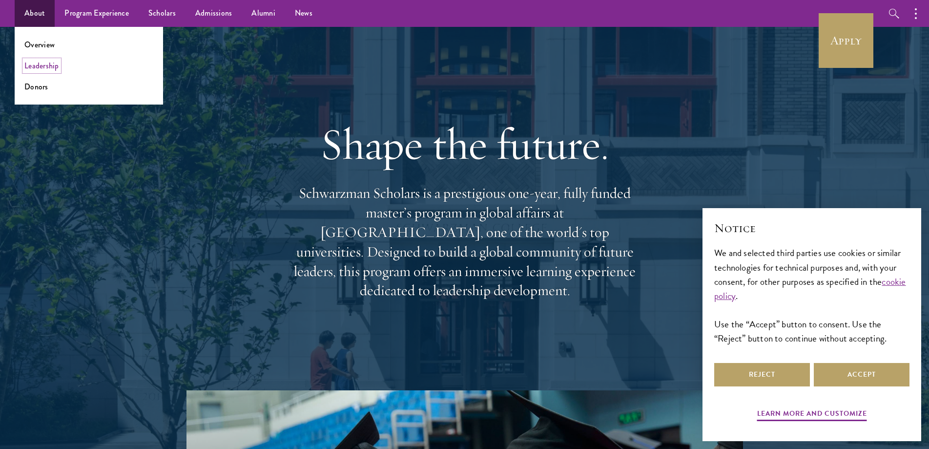
click at [47, 64] on link "Leadership" at bounding box center [41, 65] width 35 height 11
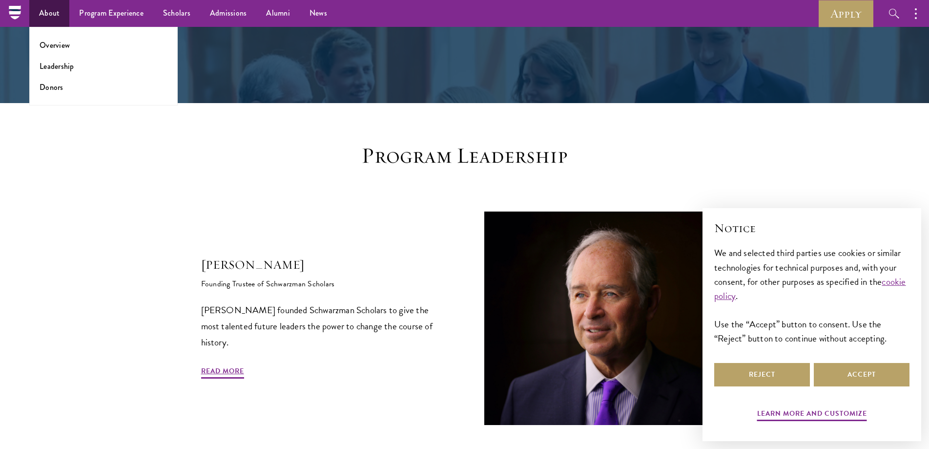
scroll to position [146, 0]
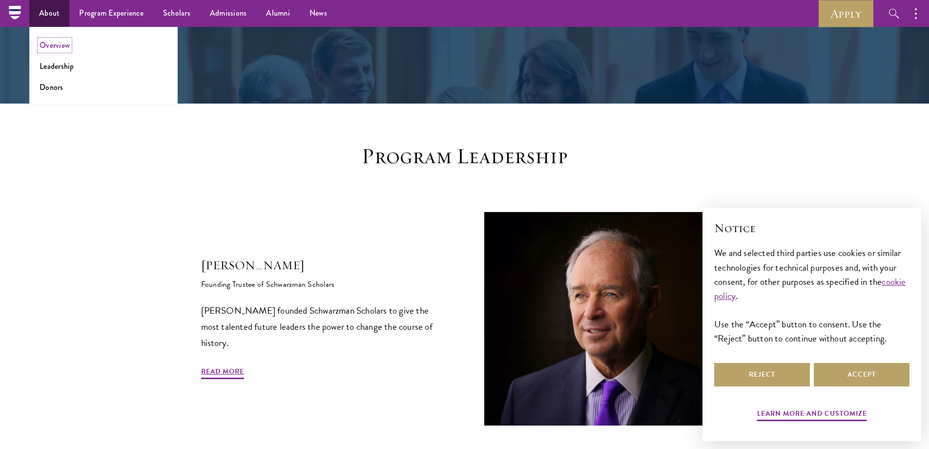
drag, startPoint x: 48, startPoint y: 48, endPoint x: 72, endPoint y: 56, distance: 25.0
click at [48, 48] on link "Overview" at bounding box center [55, 45] width 30 height 11
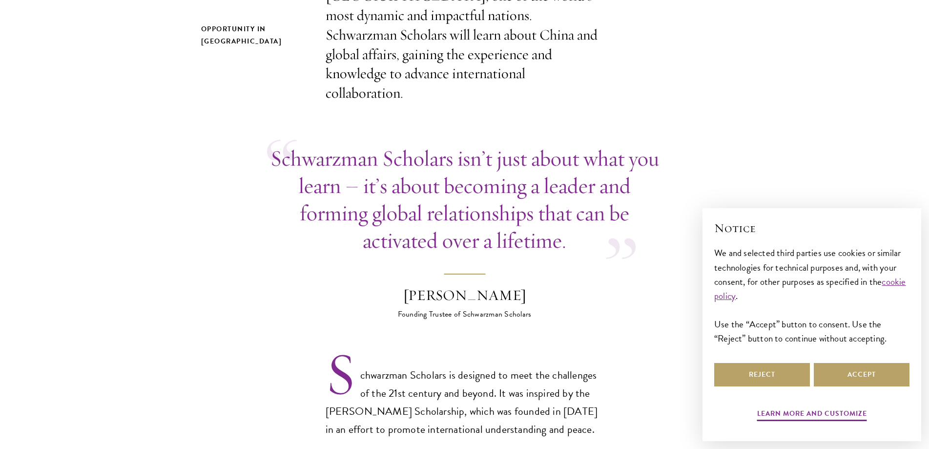
scroll to position [537, 0]
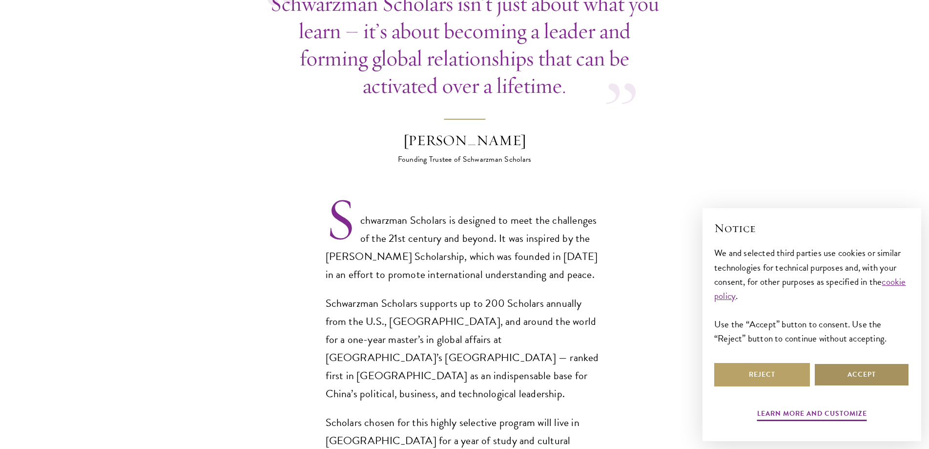
click at [864, 372] on button "Accept" at bounding box center [862, 374] width 96 height 23
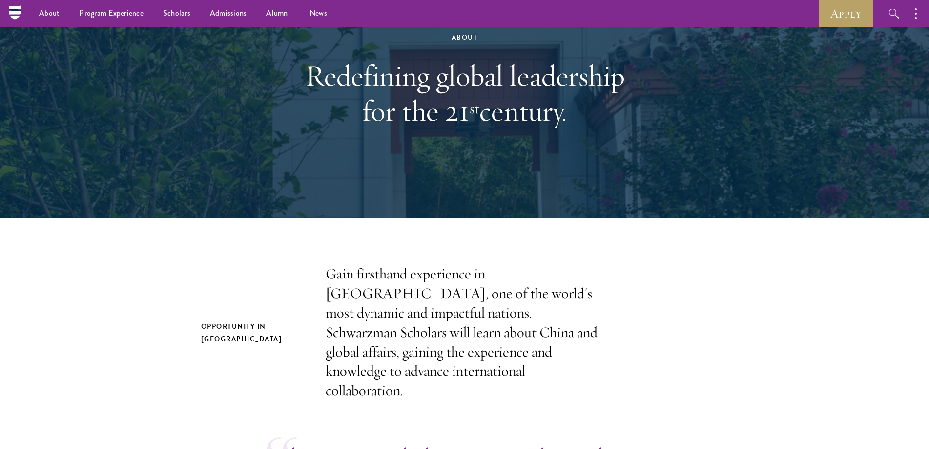
scroll to position [0, 0]
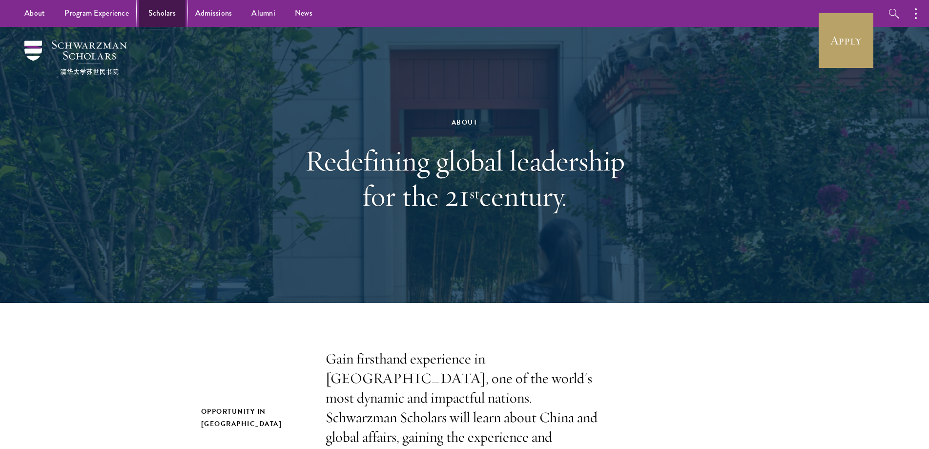
click at [172, 14] on link "Scholars" at bounding box center [162, 13] width 47 height 27
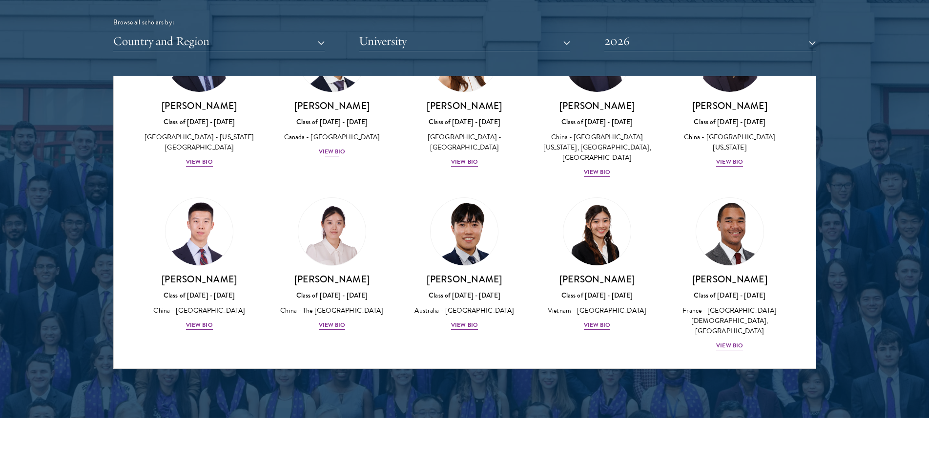
scroll to position [2636, 0]
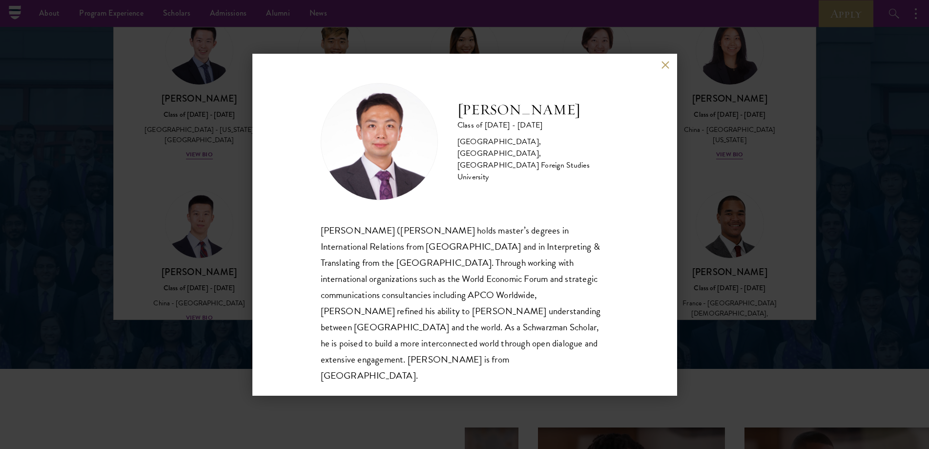
scroll to position [2636, 0]
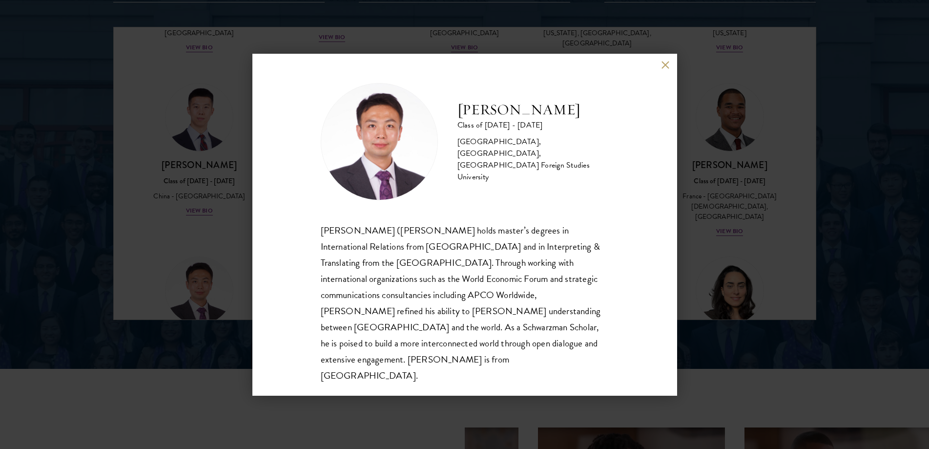
click at [665, 66] on div "Anthony Ma Class of 2025 - 2026 China - Northwest University, China, Beijing Fo…" at bounding box center [464, 225] width 425 height 342
click at [666, 69] on button at bounding box center [666, 65] width 8 height 8
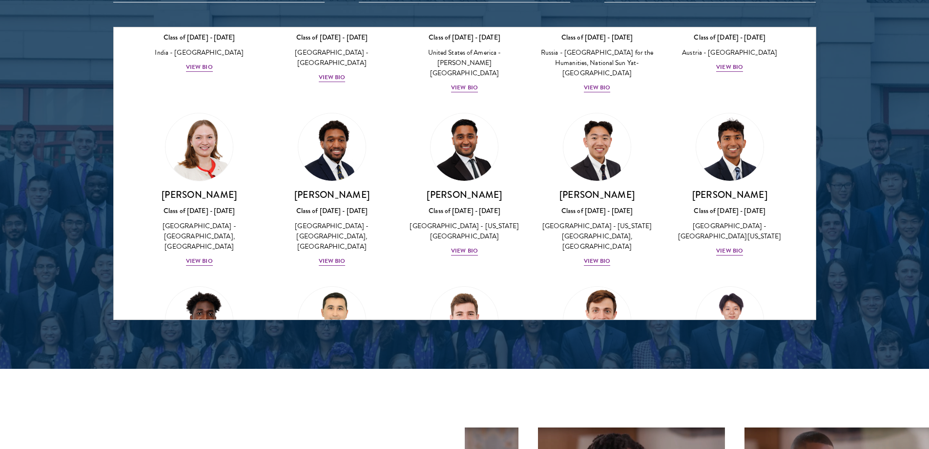
scroll to position [3906, 0]
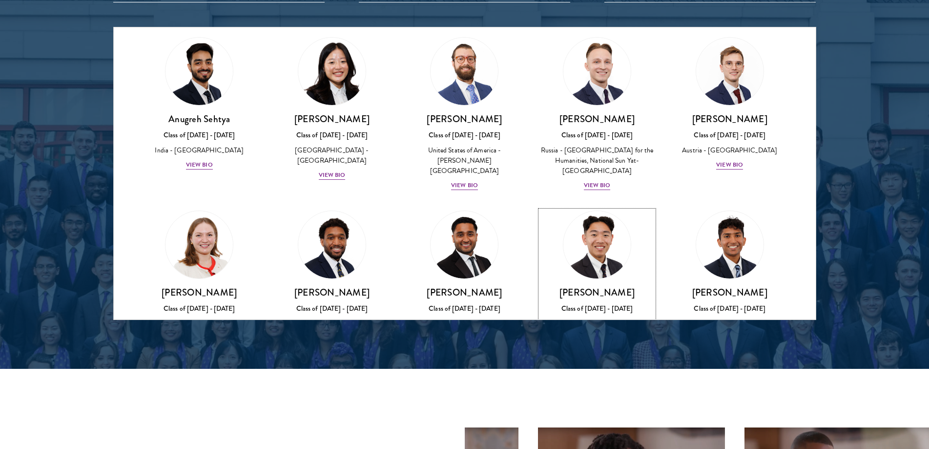
click at [587, 354] on div "View Bio" at bounding box center [597, 358] width 27 height 9
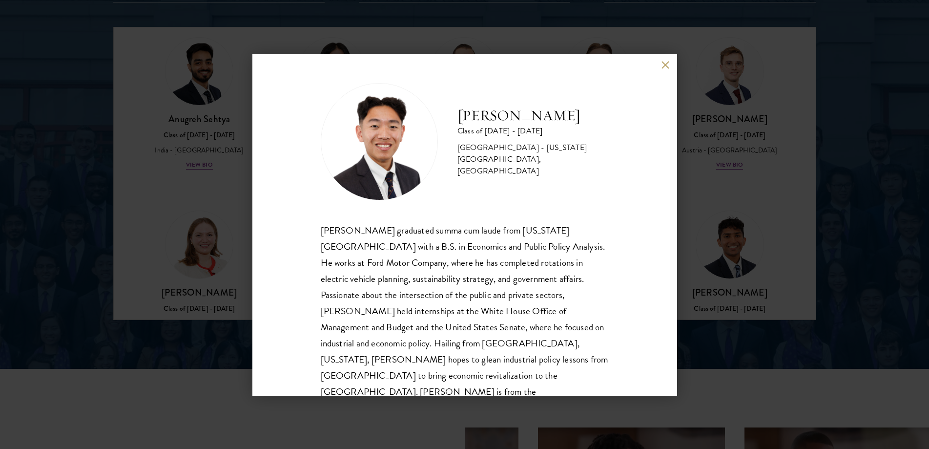
click at [665, 67] on button at bounding box center [666, 65] width 8 height 8
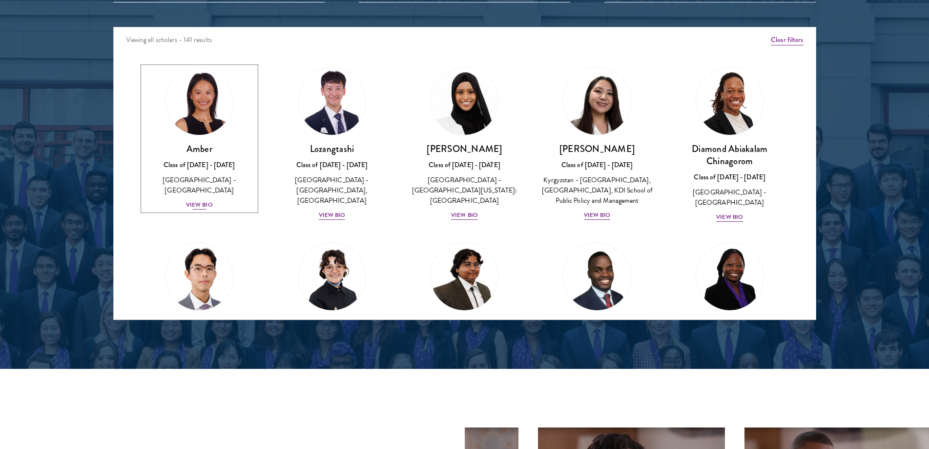
click at [203, 200] on div "View Bio" at bounding box center [199, 204] width 27 height 9
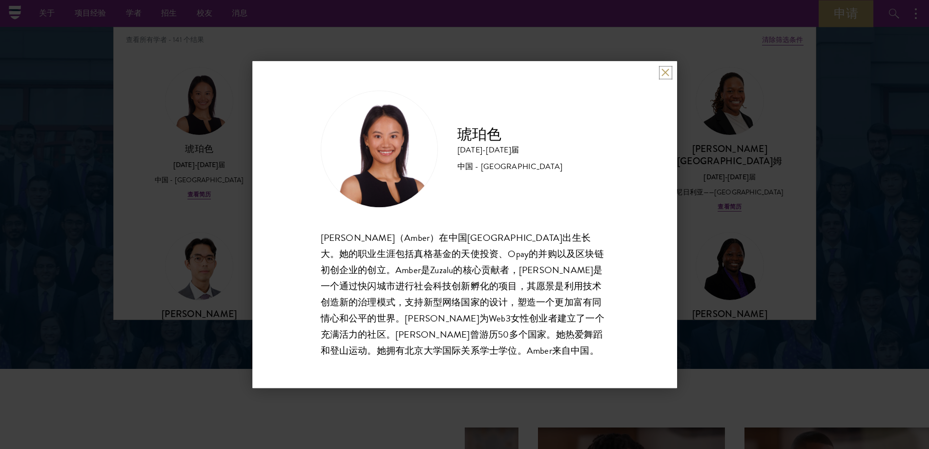
click at [664, 75] on button at bounding box center [666, 72] width 8 height 8
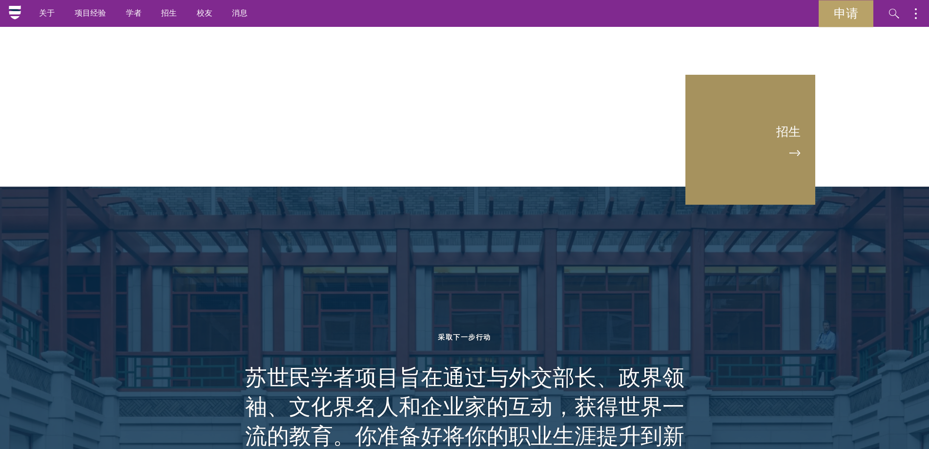
scroll to position [2597, 0]
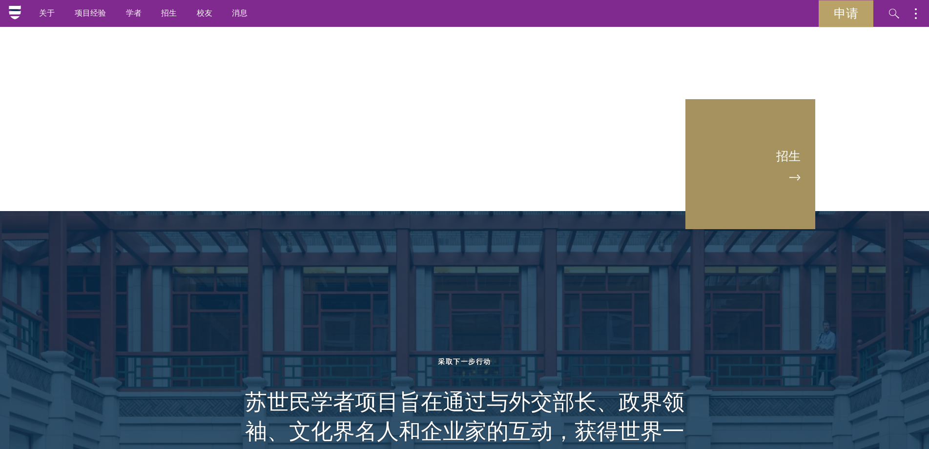
click at [762, 149] on link "招生" at bounding box center [751, 164] width 132 height 132
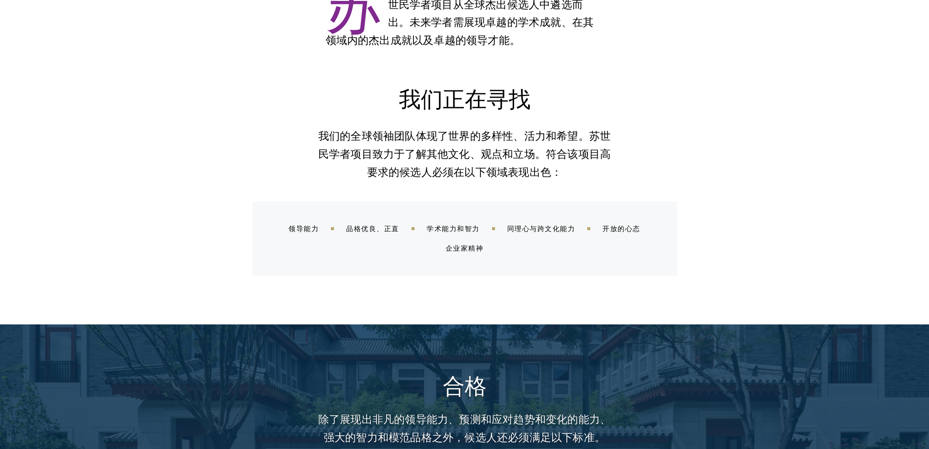
scroll to position [830, 0]
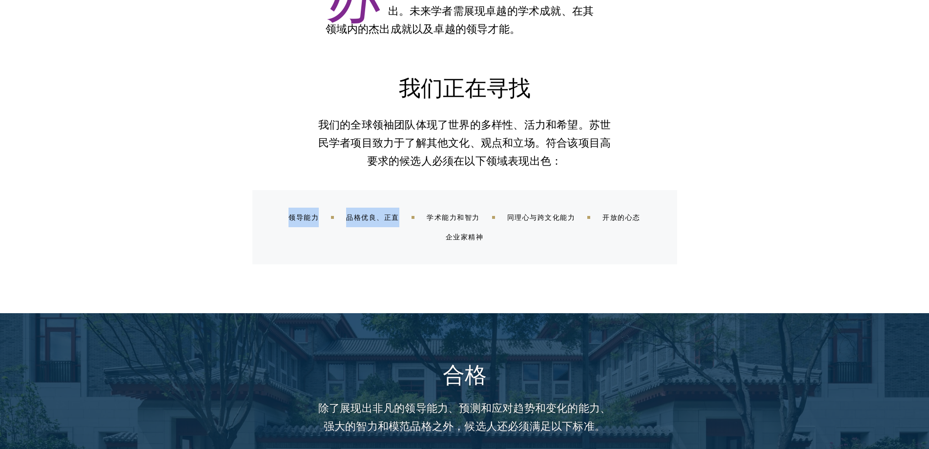
drag, startPoint x: 285, startPoint y: 220, endPoint x: 403, endPoint y: 220, distance: 118.2
click at [403, 220] on div "领导能力 品格优良、正直 学术能力和智力 同理心与跨文化能力 开放的心态 企业家精神" at bounding box center [476, 227] width 401 height 39
click at [398, 220] on font "品格优良、正直" at bounding box center [372, 217] width 53 height 10
drag, startPoint x: 401, startPoint y: 216, endPoint x: 360, endPoint y: 218, distance: 41.1
click at [359, 218] on div "品格优良、正直" at bounding box center [386, 217] width 81 height 10
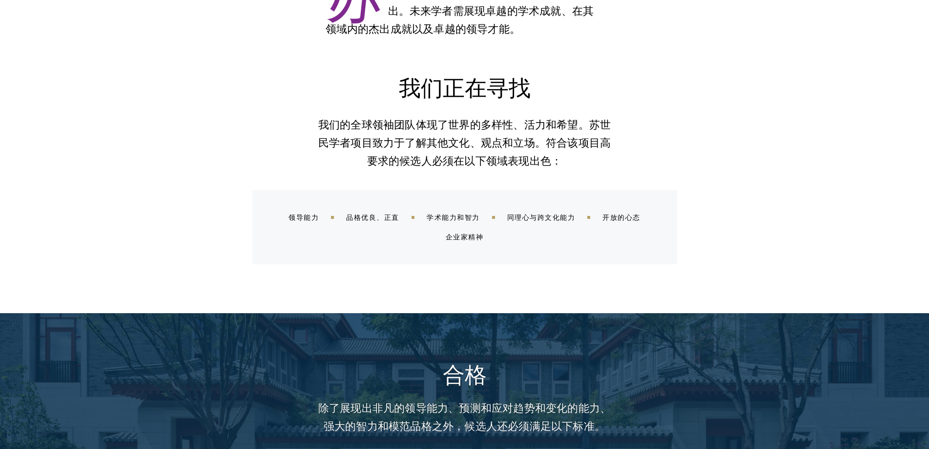
click at [440, 218] on font "学术能力和智力" at bounding box center [453, 217] width 53 height 10
drag, startPoint x: 429, startPoint y: 218, endPoint x: 537, endPoint y: 218, distance: 107.9
click at [530, 218] on div "领导能力 品格优良、正直 学术能力和智力 同理心与跨文化能力 开放的心态 企业家精神" at bounding box center [476, 227] width 401 height 39
drag, startPoint x: 539, startPoint y: 218, endPoint x: 638, endPoint y: 220, distance: 99.6
click at [638, 220] on div "领导能力 品格优良、正直 学术能力和智力 同理心与跨文化能力 开放的心态 企业家精神" at bounding box center [476, 227] width 401 height 39
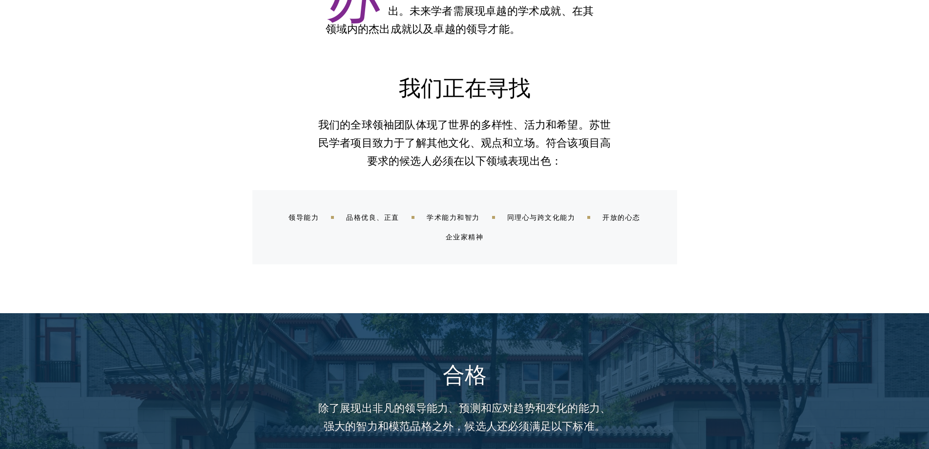
click at [589, 228] on div "领导能力 品格优良、正直 学术能力和智力 同理心与跨文化能力 开放的心态 企业家精神" at bounding box center [476, 227] width 401 height 39
drag, startPoint x: 550, startPoint y: 236, endPoint x: 421, endPoint y: 237, distance: 129.4
click at [421, 237] on div "领导能力 品格优良、正直 学术能力和智力 同理心与跨文化能力 开放的心态 企业家精神" at bounding box center [476, 227] width 401 height 39
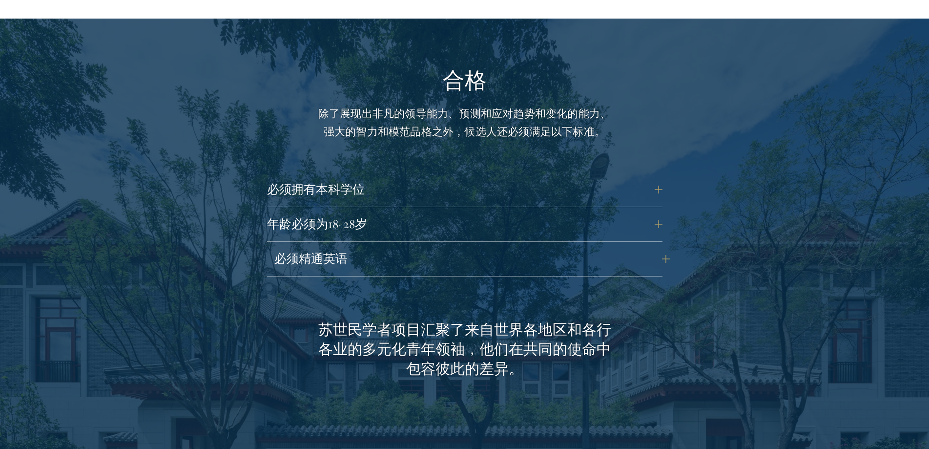
scroll to position [1172, 0]
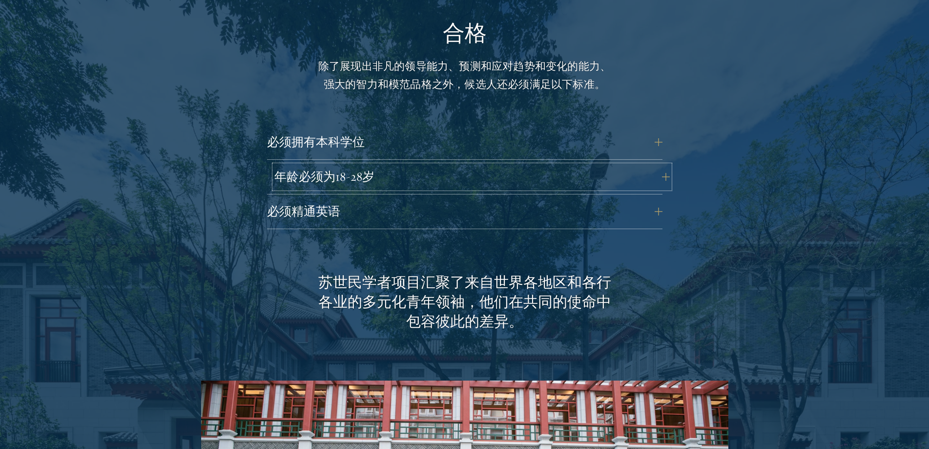
click at [454, 184] on button "年龄必须为18-28岁" at bounding box center [471, 176] width 395 height 23
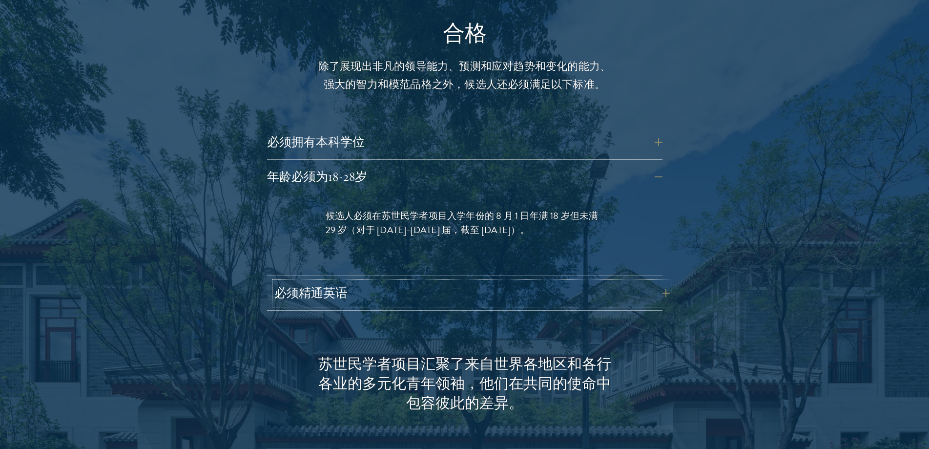
click at [565, 285] on button "必须精通英语" at bounding box center [471, 292] width 395 height 23
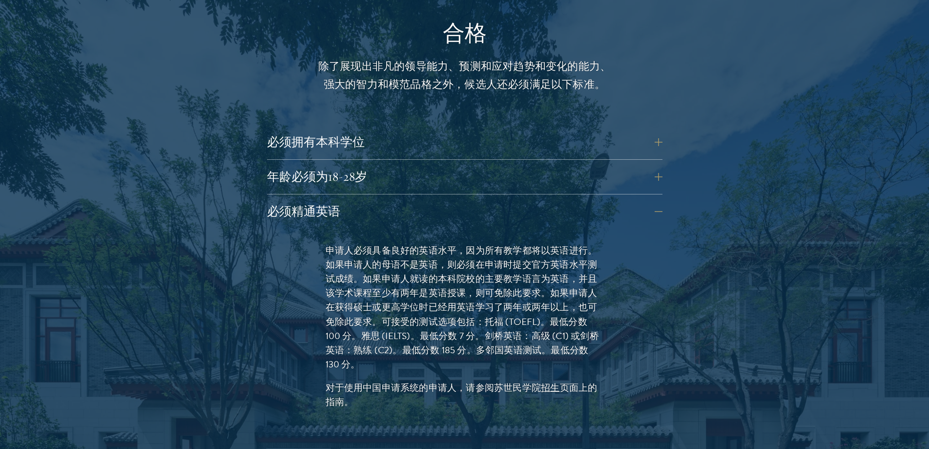
click at [421, 155] on div "必须拥有本科学位 目前正在攻读本科学位的申请者必须按计划在苏世民学者项目入学年度的8月1日前顺利完成所有学位要求。该项目不设特定本科专业要求，欢迎所有专业申请…" at bounding box center [464, 144] width 395 height 29
click at [420, 148] on button "必须拥有本科学位" at bounding box center [471, 141] width 395 height 23
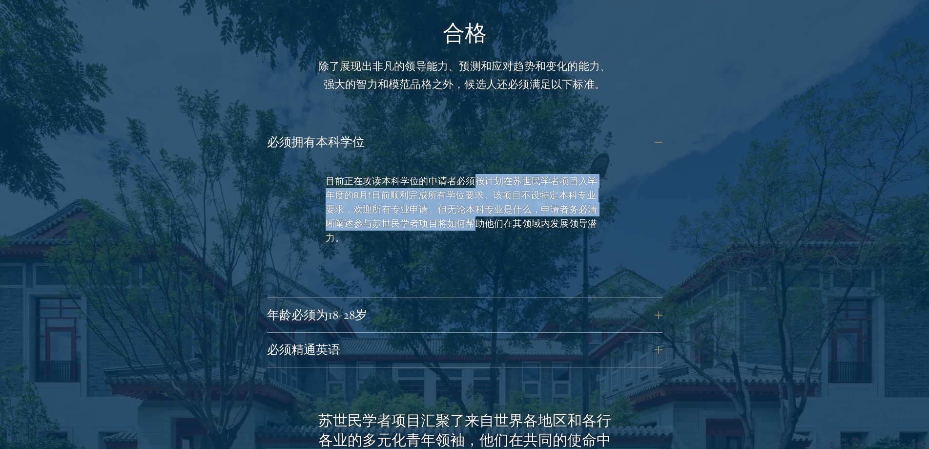
drag, startPoint x: 486, startPoint y: 219, endPoint x: 476, endPoint y: 222, distance: 10.7
click at [476, 222] on font "目前正在攻读本科学位的申请者必须按计划在苏世民学者项目入学年度的8月1日前顺利完成所有学位要求。该项目不设特定本科专业要求，欢迎所有专业申请。但无论本科专业是…" at bounding box center [462, 209] width 272 height 71
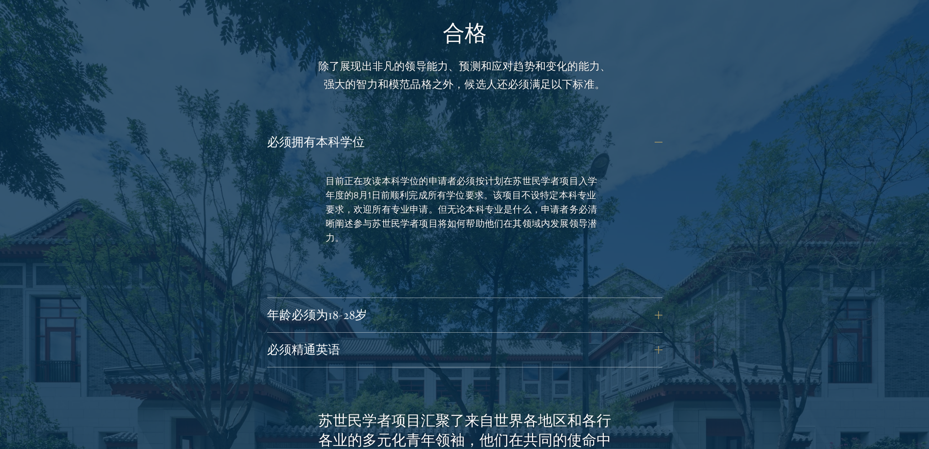
click at [510, 221] on font "目前正在攻读本科学位的申请者必须按计划在苏世民学者项目入学年度的8月1日前顺利完成所有学位要求。该项目不设特定本科专业要求，欢迎所有专业申请。但无论本科专业是…" at bounding box center [462, 209] width 272 height 71
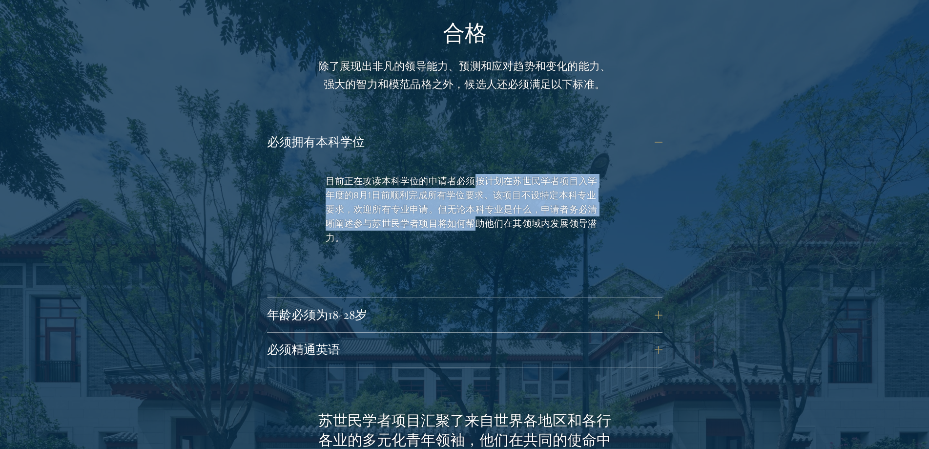
drag, startPoint x: 478, startPoint y: 180, endPoint x: 477, endPoint y: 225, distance: 45.0
click at [477, 225] on font "目前正在攻读本科学位的申请者必须按计划在苏世民学者项目入学年度的8月1日前顺利完成所有学位要求。该项目不设特定本科专业要求，欢迎所有专业申请。但无论本科专业是…" at bounding box center [462, 209] width 272 height 71
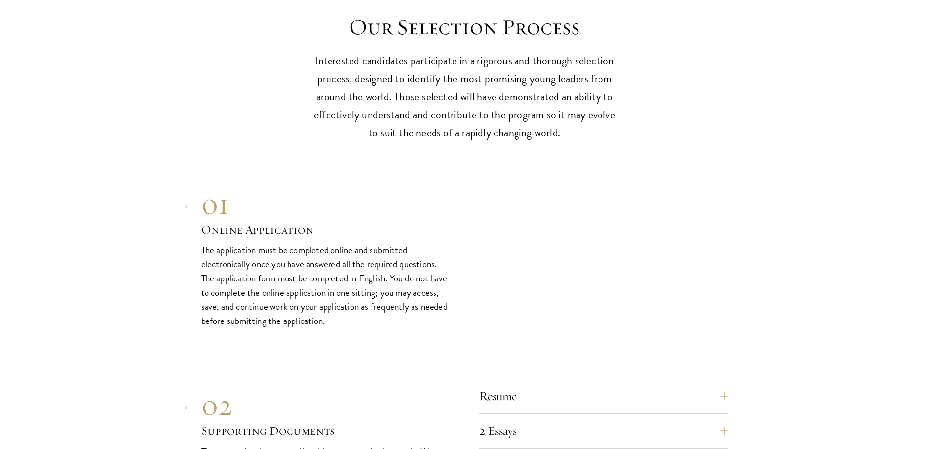
scroll to position [3344, 0]
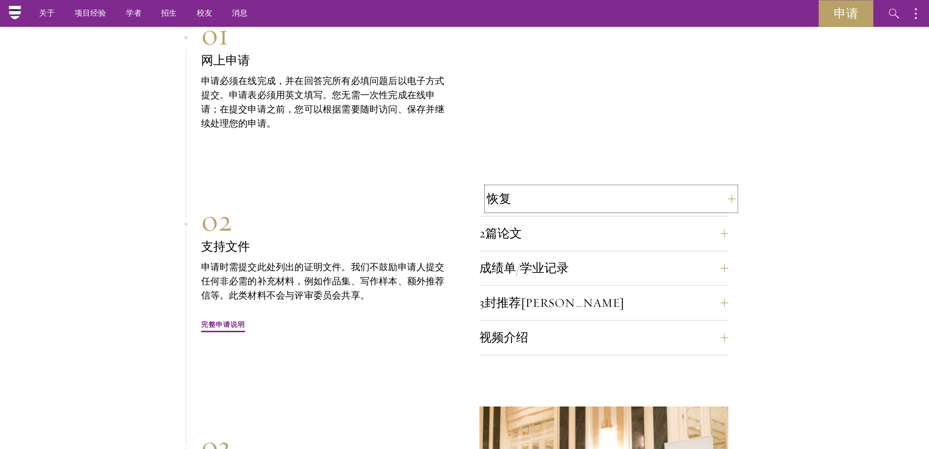
drag, startPoint x: 608, startPoint y: 188, endPoint x: 621, endPoint y: 187, distance: 12.7
click at [607, 187] on button "恢复" at bounding box center [611, 198] width 249 height 23
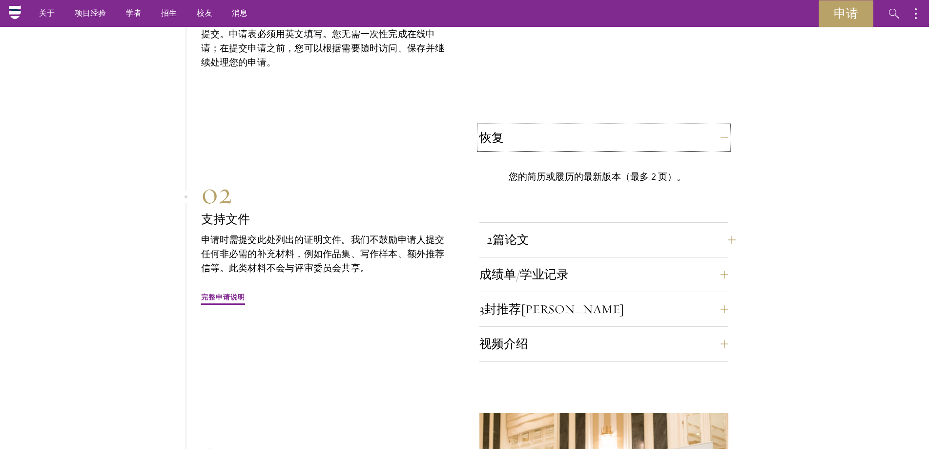
scroll to position [3091, 0]
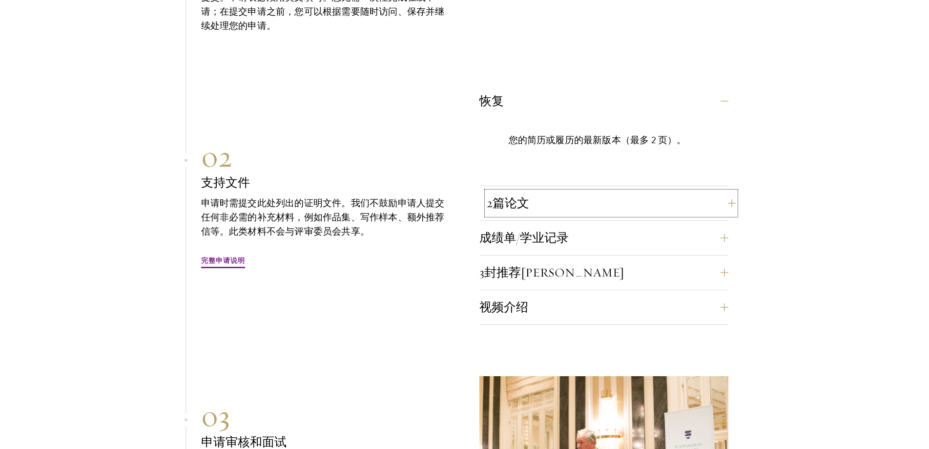
click at [680, 191] on button "2篇论文" at bounding box center [611, 202] width 249 height 23
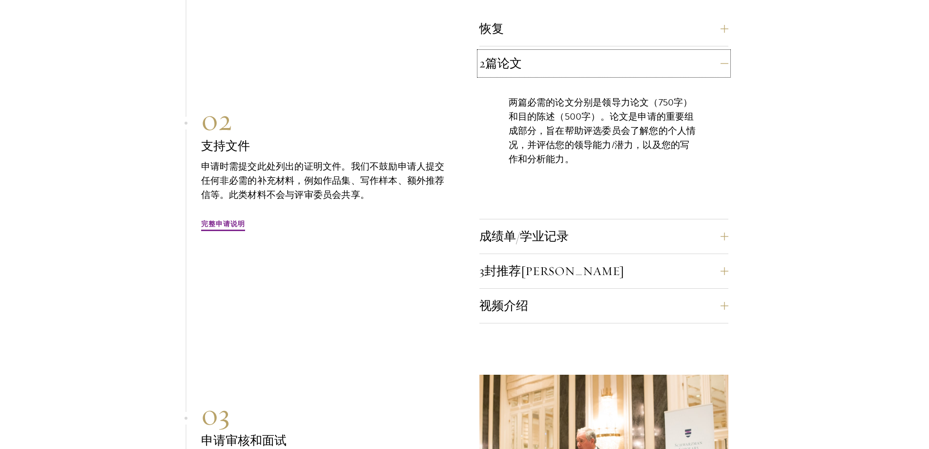
scroll to position [3238, 0]
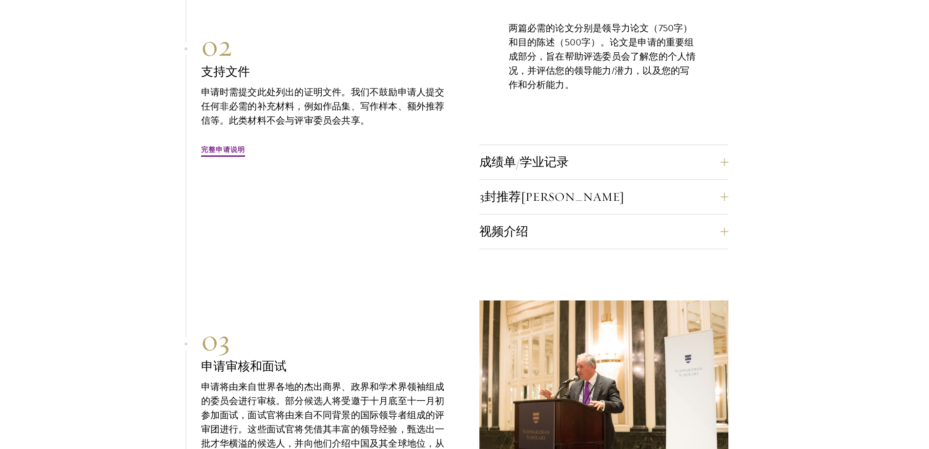
click at [652, 164] on div "成绩单/学业记录 您需要扫描并上传您所就读的每所授予学位的高等教育机构的正式成绩单。" at bounding box center [603, 164] width 249 height 29
click at [650, 155] on button "成绩单/学业记录" at bounding box center [611, 161] width 249 height 23
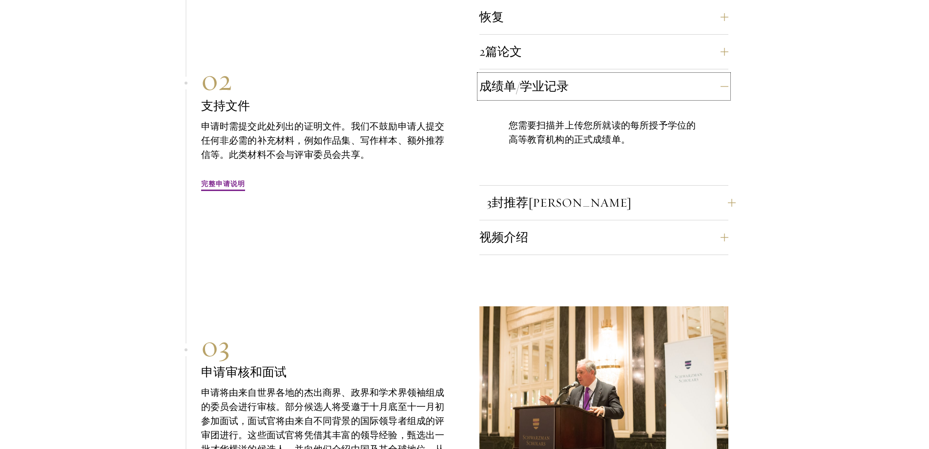
scroll to position [3091, 0]
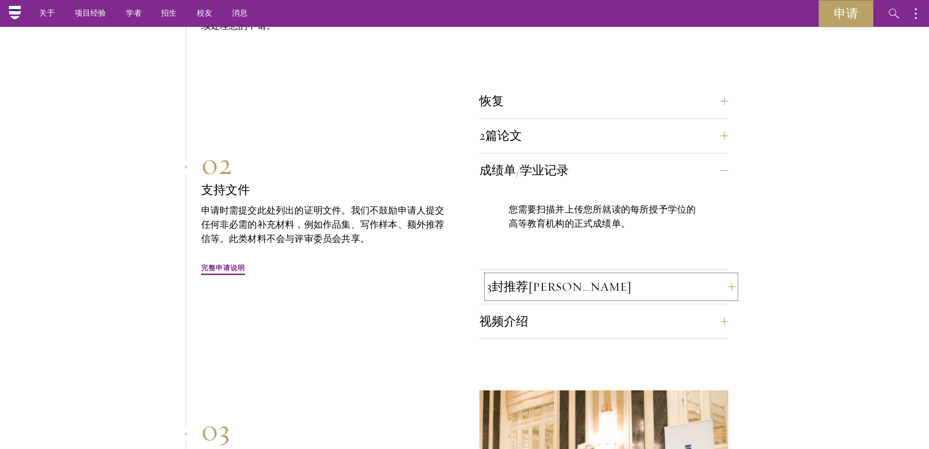
click at [660, 275] on button "3封推荐信" at bounding box center [611, 286] width 249 height 23
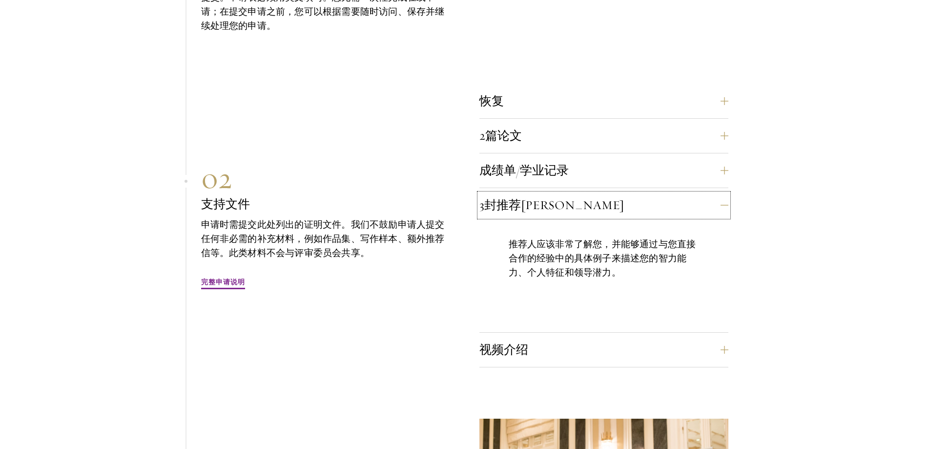
scroll to position [3189, 0]
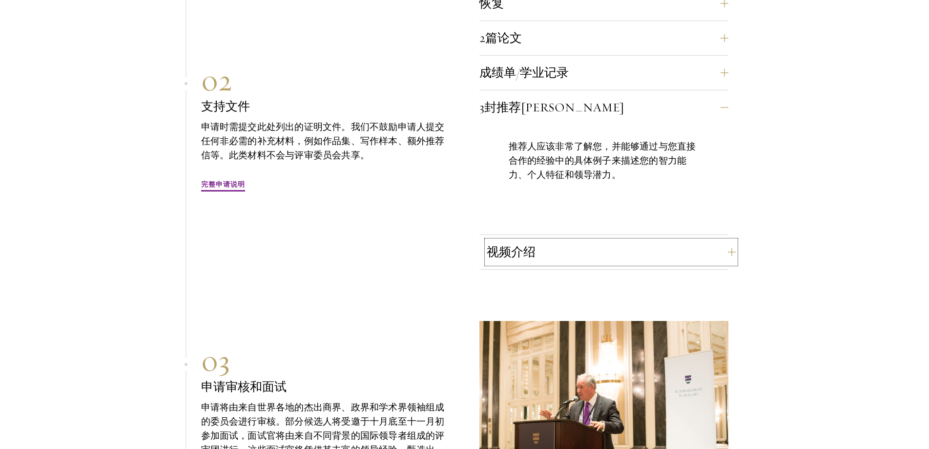
click at [652, 240] on button "视频介绍" at bounding box center [611, 251] width 249 height 23
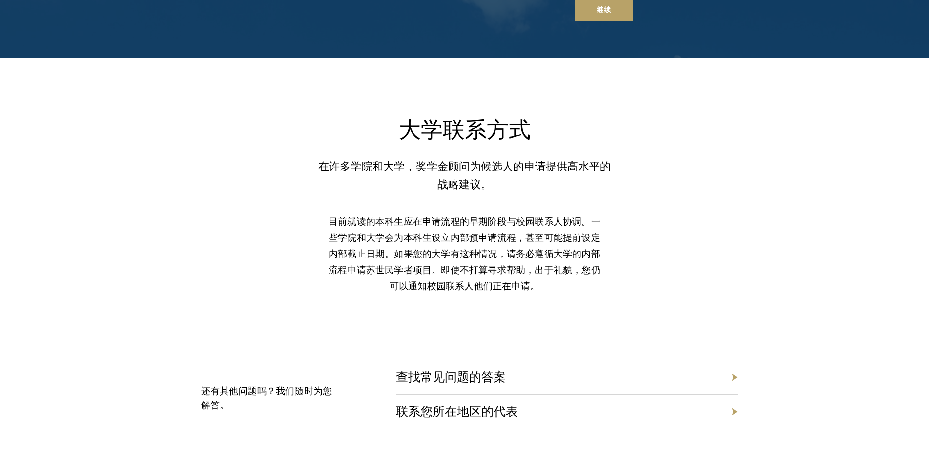
scroll to position [4409, 0]
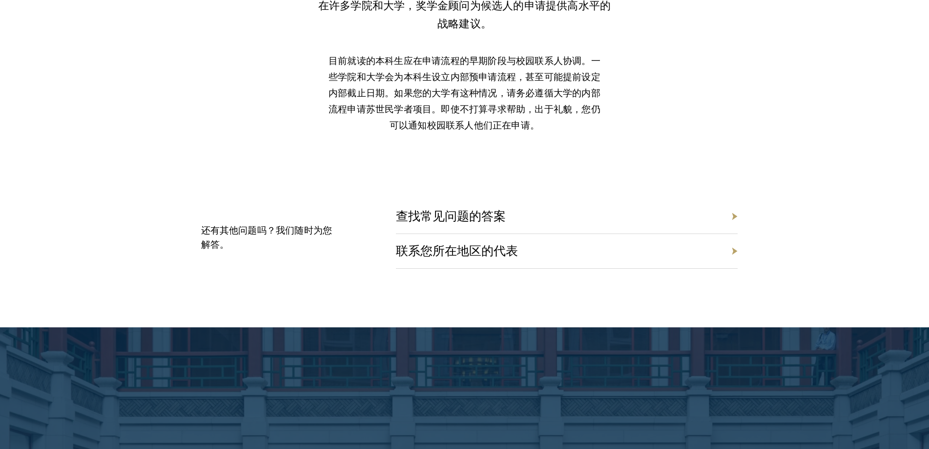
drag, startPoint x: 603, startPoint y: 215, endPoint x: 611, endPoint y: 203, distance: 15.2
click at [604, 215] on div "查找常见问题的答案" at bounding box center [567, 216] width 342 height 35
click at [612, 199] on div "查找常见问题的答案" at bounding box center [567, 216] width 342 height 35
click at [732, 199] on div "查找常见问题的答案" at bounding box center [567, 216] width 342 height 35
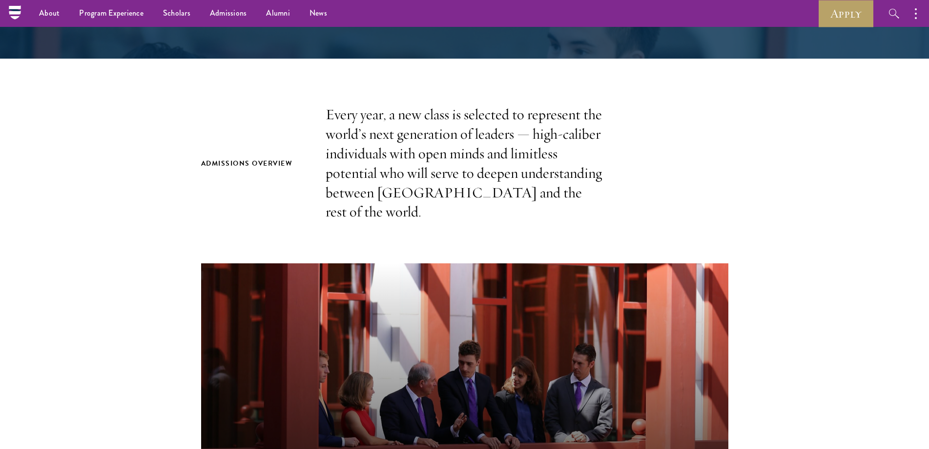
scroll to position [0, 0]
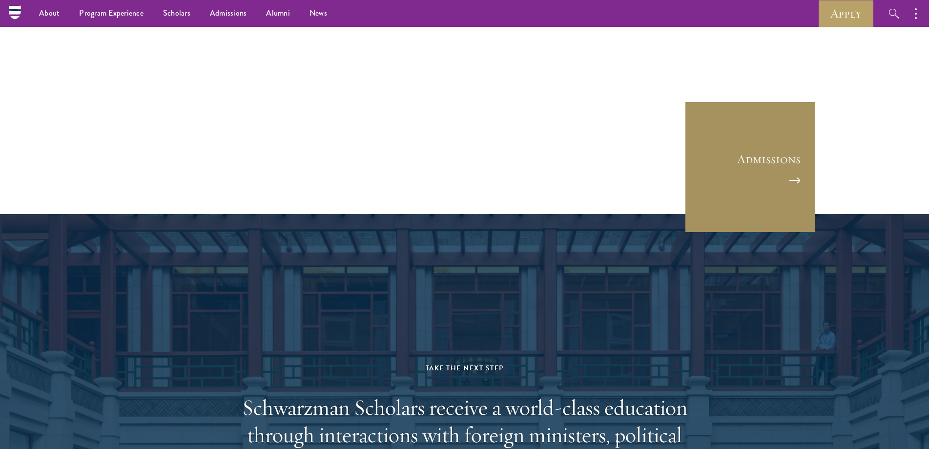
scroll to position [2599, 0]
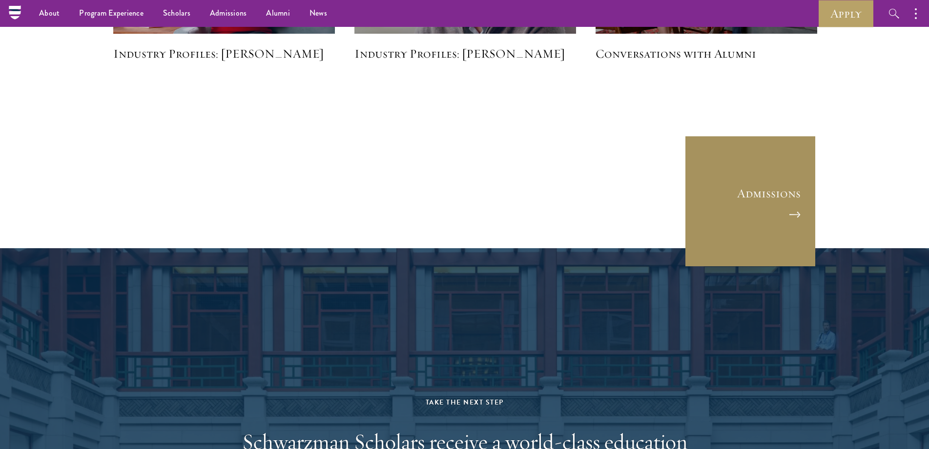
drag, startPoint x: 756, startPoint y: 203, endPoint x: 807, endPoint y: 212, distance: 51.1
click at [757, 203] on link "Admissions" at bounding box center [751, 201] width 132 height 132
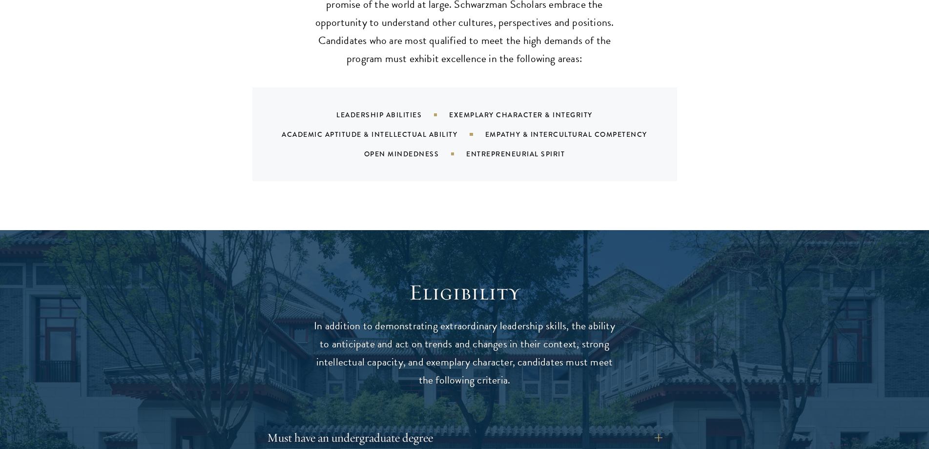
scroll to position [1416, 0]
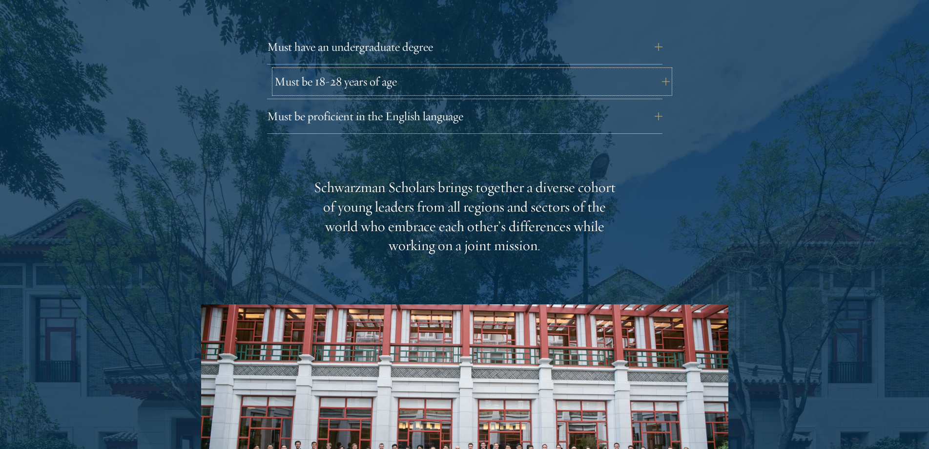
click at [415, 70] on button "Must be 18-28 years of age" at bounding box center [471, 81] width 395 height 23
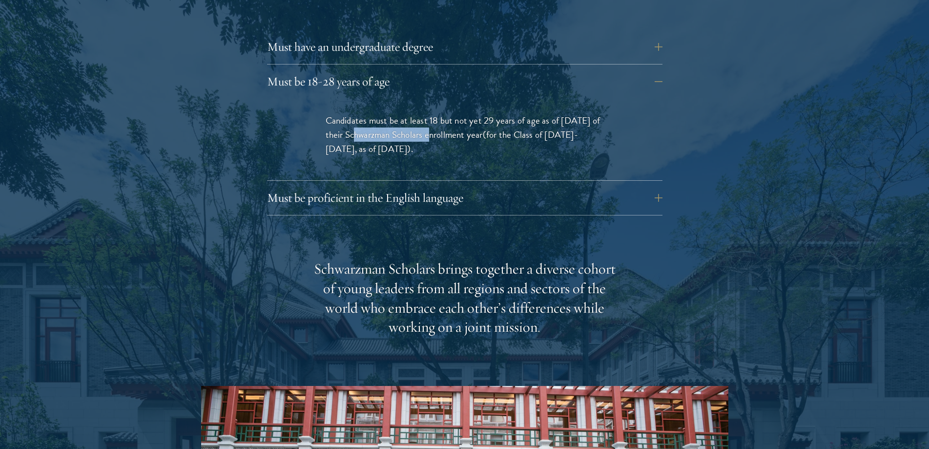
drag, startPoint x: 351, startPoint y: 114, endPoint x: 423, endPoint y: 114, distance: 72.7
click at [423, 114] on p "Candidates must be at least 18 but not yet 29 years of age as of [DATE] of thei…" at bounding box center [465, 134] width 278 height 42
click at [492, 186] on button "Must be proficient in the English language" at bounding box center [471, 197] width 395 height 23
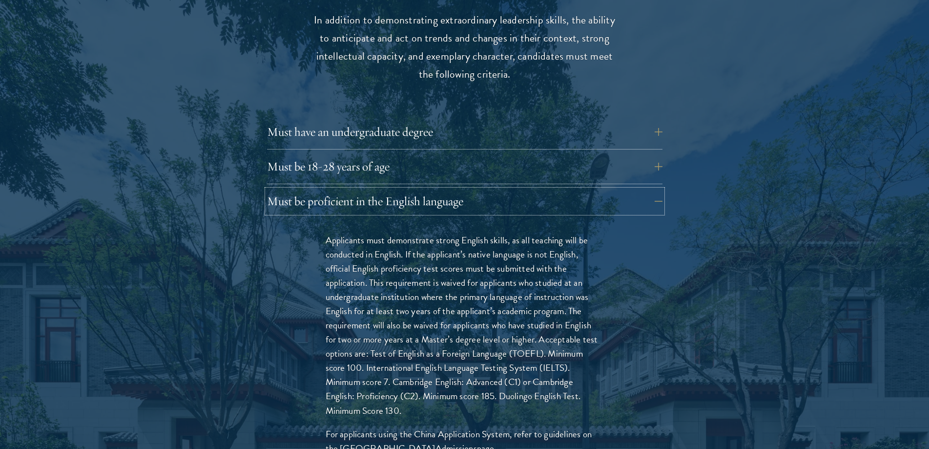
scroll to position [1269, 0]
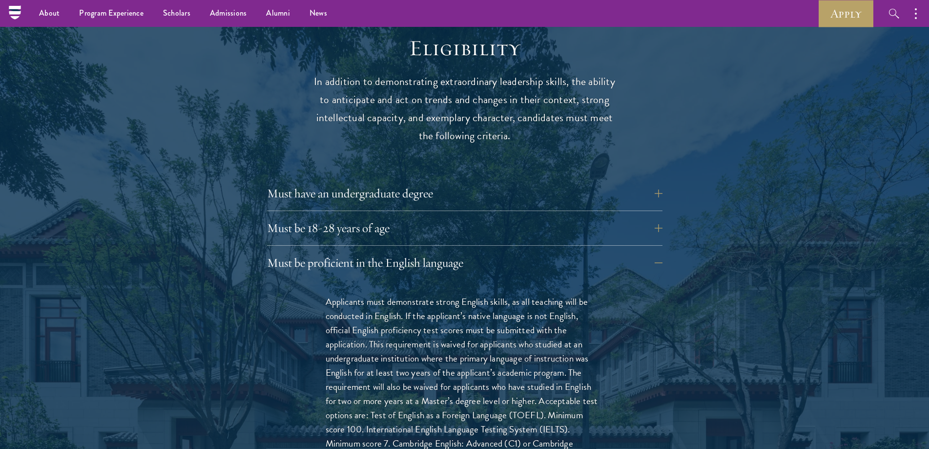
drag, startPoint x: 456, startPoint y: 186, endPoint x: 476, endPoint y: 184, distance: 19.6
click at [457, 186] on div "Must have an undergraduate degree Applicants who are currently enrolled in unde…" at bounding box center [464, 196] width 395 height 29
click at [482, 182] on button "Must have an undergraduate degree" at bounding box center [471, 193] width 395 height 23
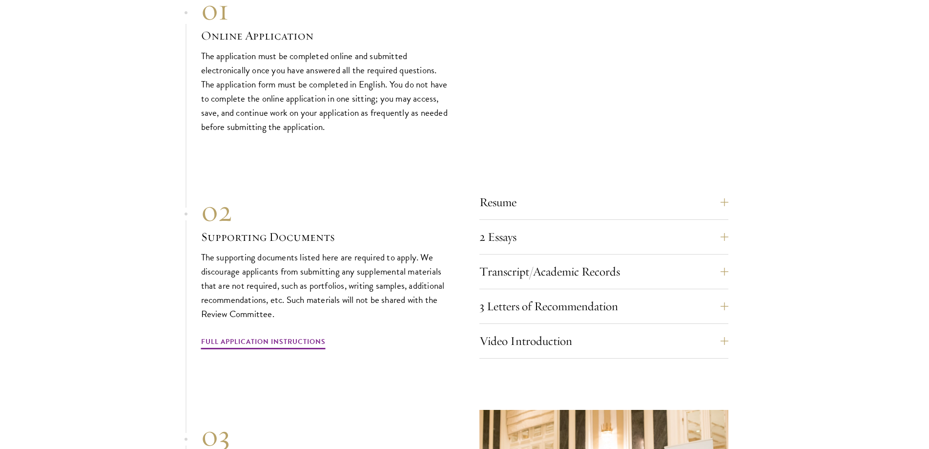
scroll to position [3515, 0]
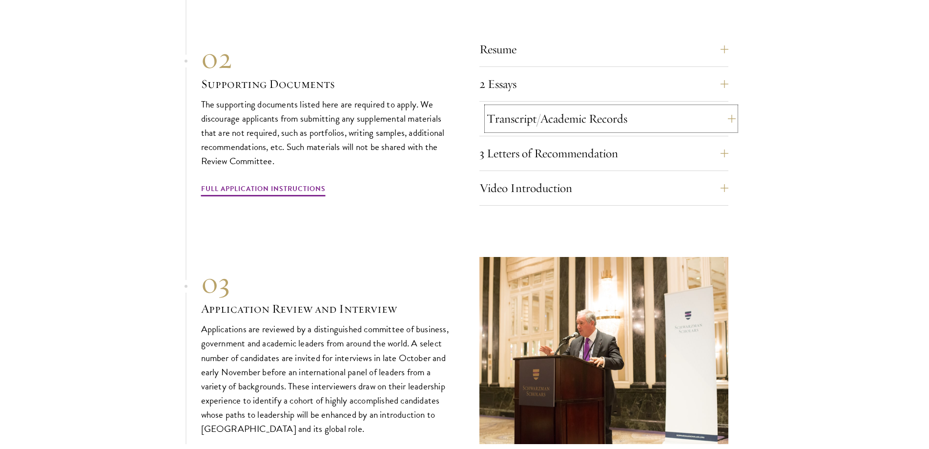
click at [564, 115] on button "Transcript/Academic Records" at bounding box center [611, 118] width 249 height 23
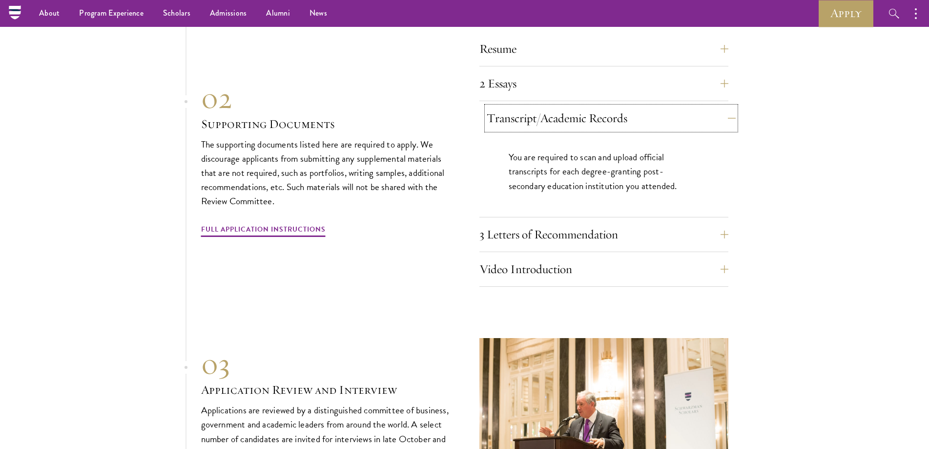
scroll to position [3377, 0]
click at [596, 234] on button "3 Letters of Recommendation" at bounding box center [611, 234] width 249 height 23
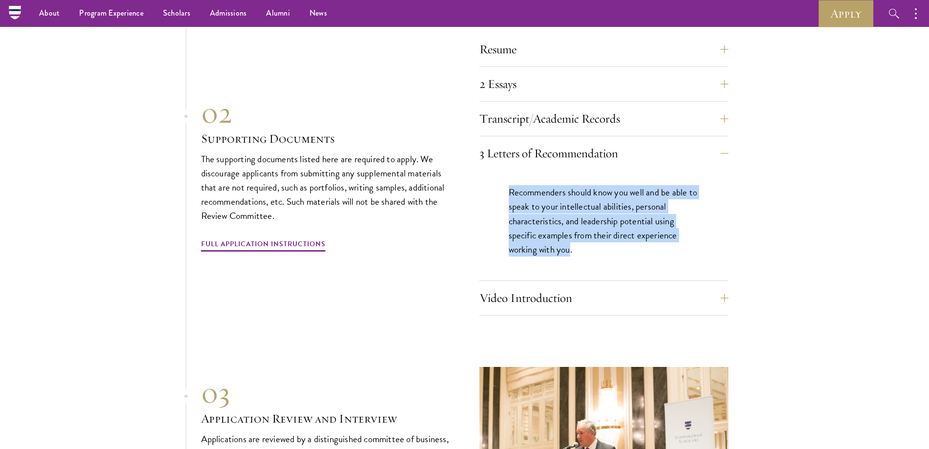
drag, startPoint x: 511, startPoint y: 186, endPoint x: 572, endPoint y: 256, distance: 92.7
click at [572, 256] on div "Recommenders should know you well and be able to speak to your intellectual abi…" at bounding box center [603, 225] width 249 height 110
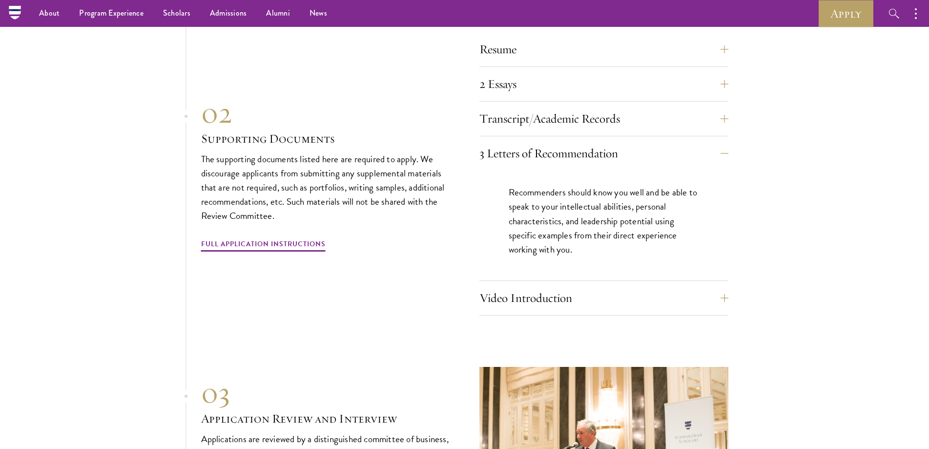
click at [583, 249] on p "Recommenders should know you well and be able to speak to your intellectual abi…" at bounding box center [604, 220] width 190 height 71
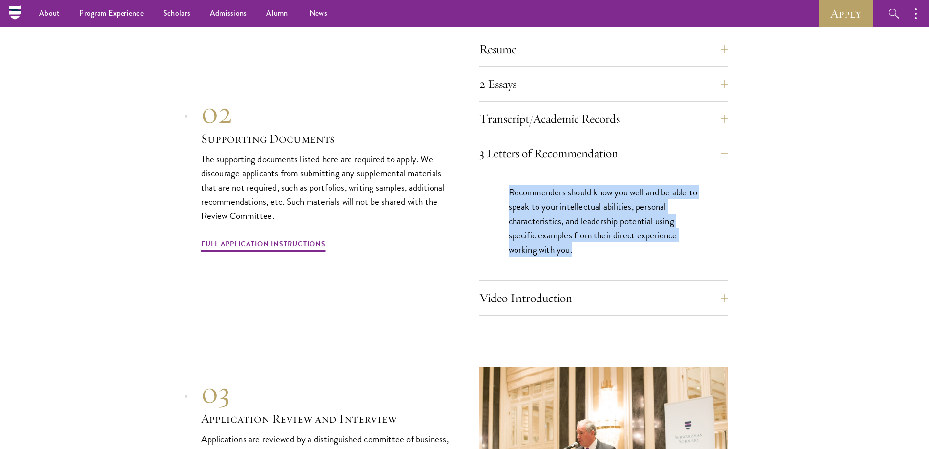
drag, startPoint x: 584, startPoint y: 248, endPoint x: 507, endPoint y: 193, distance: 94.8
click at [507, 193] on div "Recommenders should know you well and be able to speak to your intellectual abi…" at bounding box center [603, 225] width 249 height 110
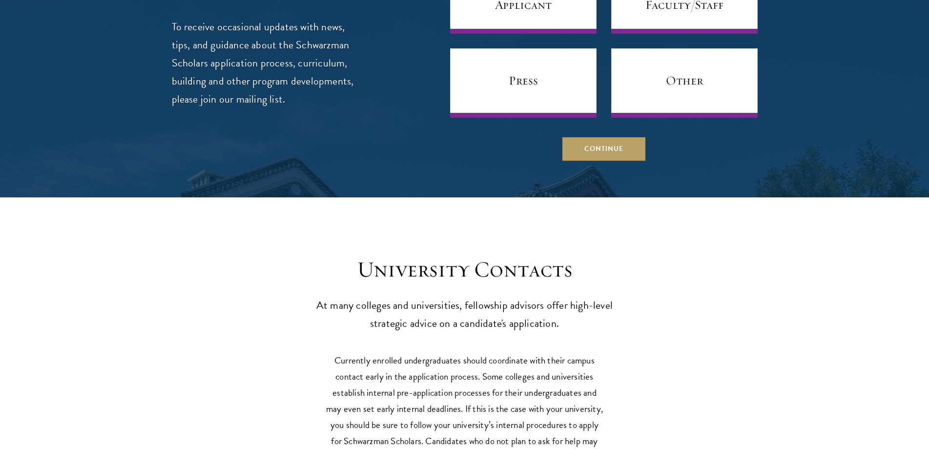
scroll to position [4695, 0]
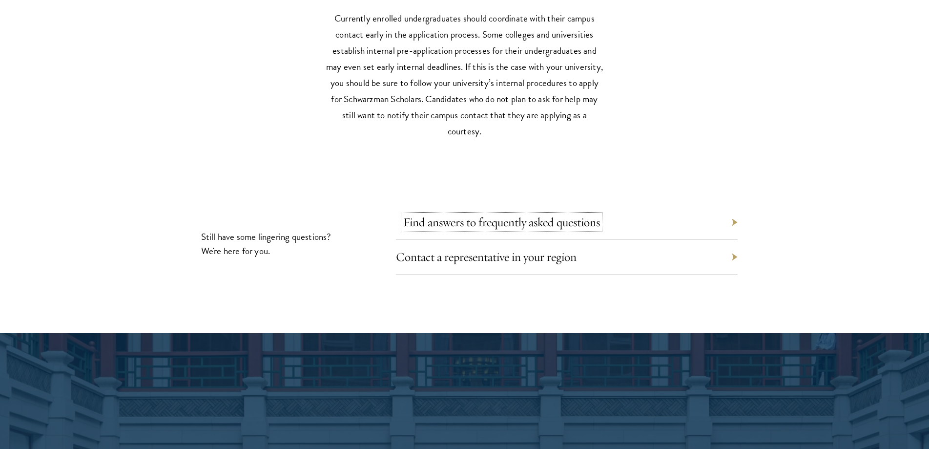
click at [476, 220] on link "Find answers to frequently asked questions" at bounding box center [501, 221] width 197 height 15
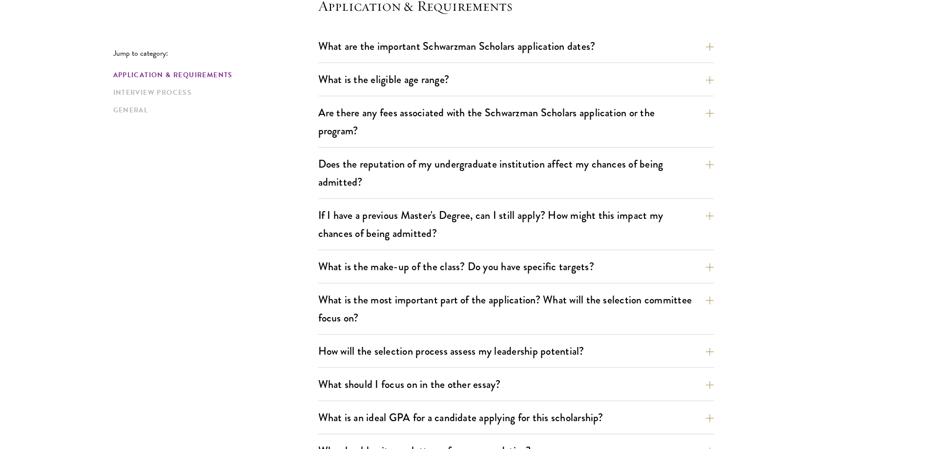
scroll to position [488, 0]
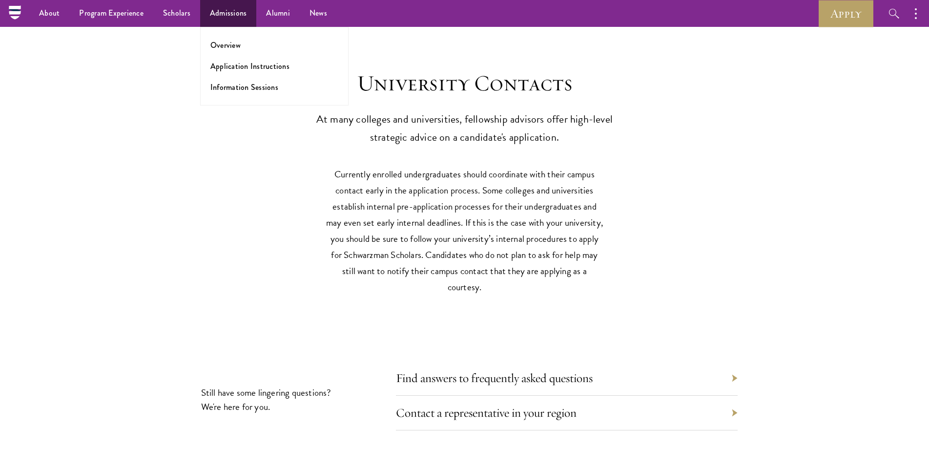
scroll to position [4222, 0]
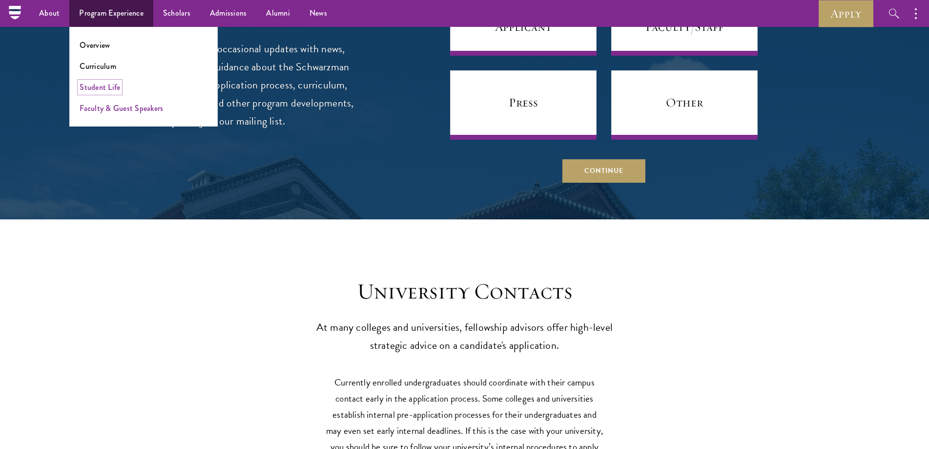
drag, startPoint x: 108, startPoint y: 89, endPoint x: 155, endPoint y: 104, distance: 49.0
click at [108, 89] on link "Student Life" at bounding box center [100, 87] width 41 height 11
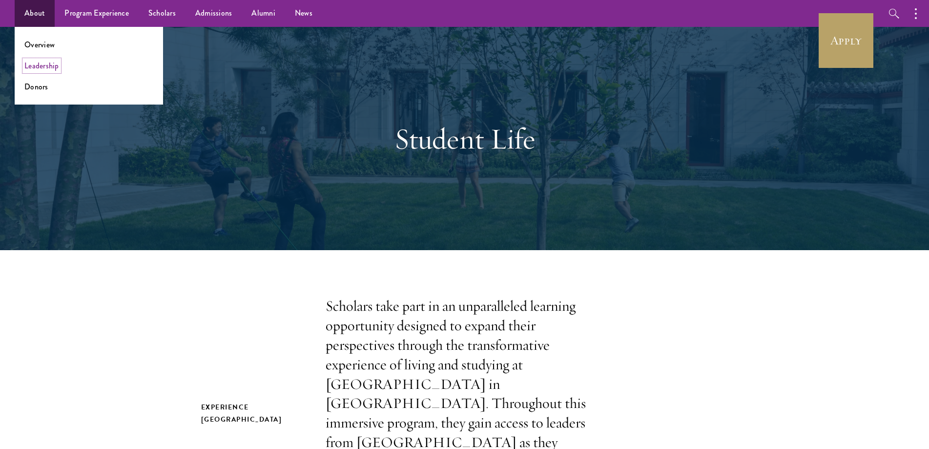
drag, startPoint x: 44, startPoint y: 69, endPoint x: 110, endPoint y: 78, distance: 66.6
click at [44, 69] on link "Leadership" at bounding box center [41, 65] width 35 height 11
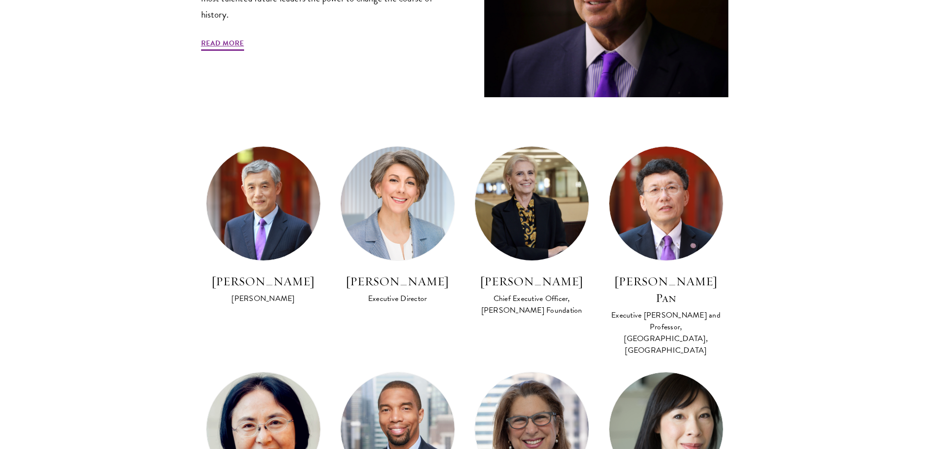
scroll to position [635, 0]
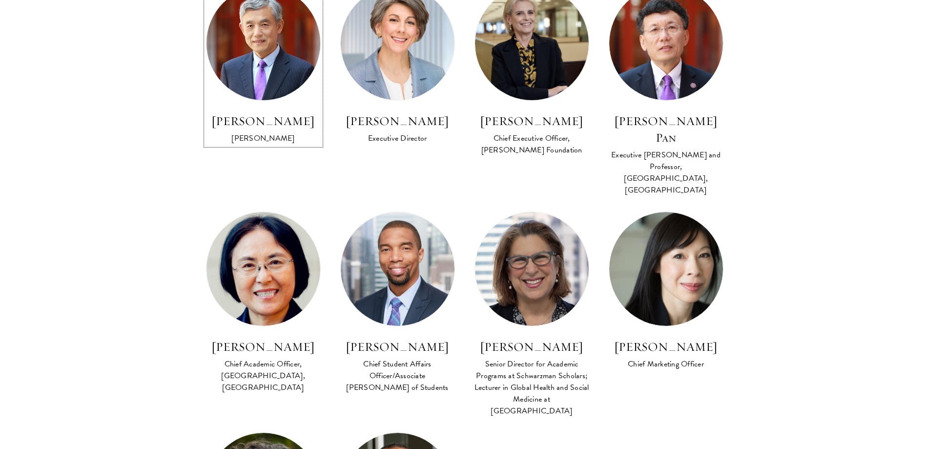
click at [263, 122] on h3 "[PERSON_NAME]" at bounding box center [263, 121] width 115 height 17
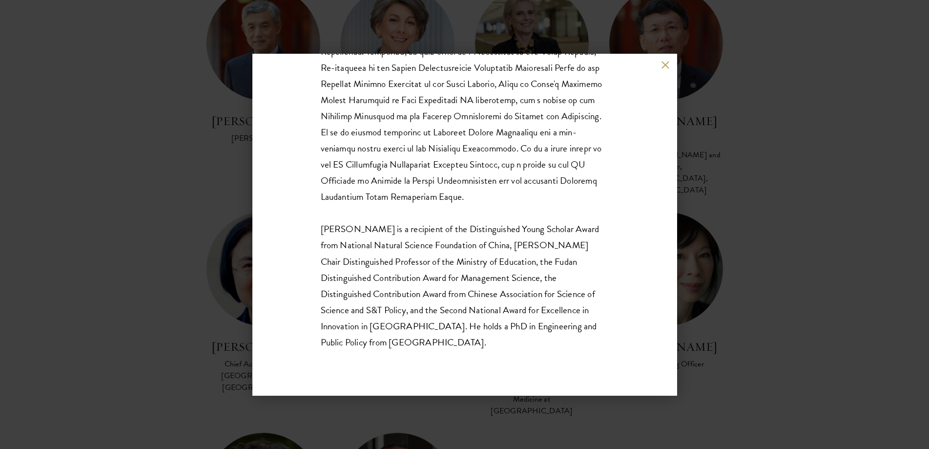
scroll to position [304, 0]
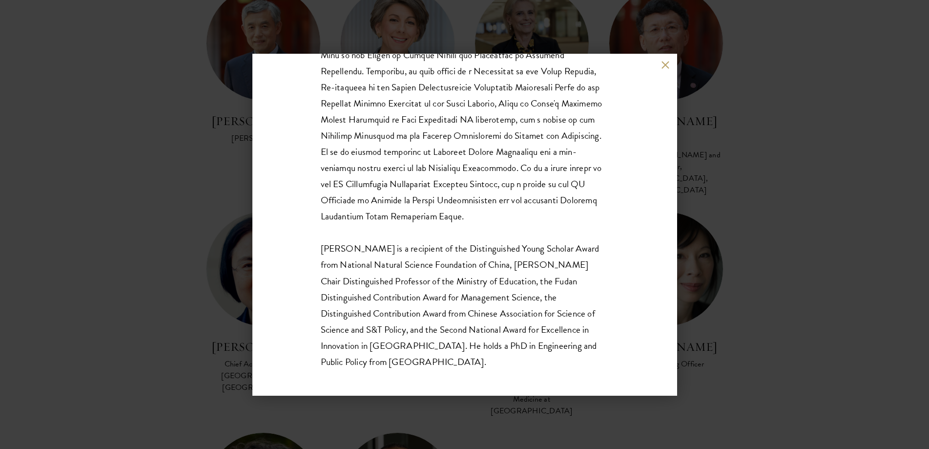
click at [668, 62] on button at bounding box center [666, 65] width 8 height 8
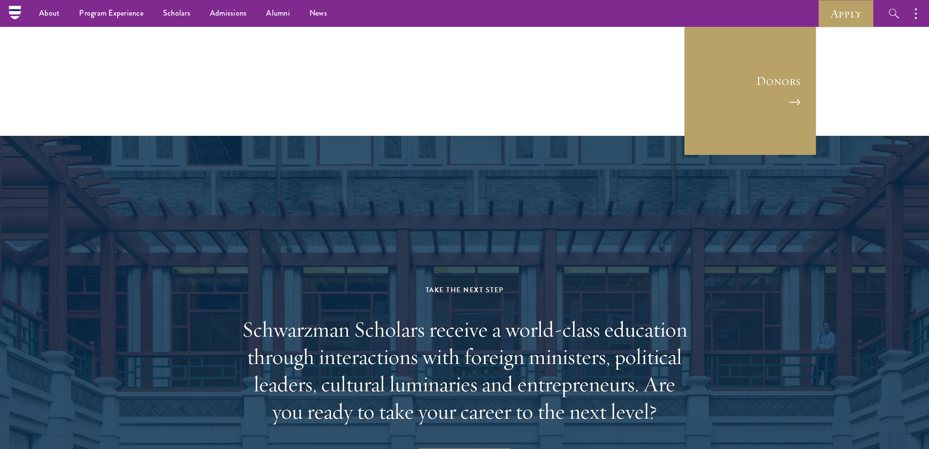
scroll to position [635, 0]
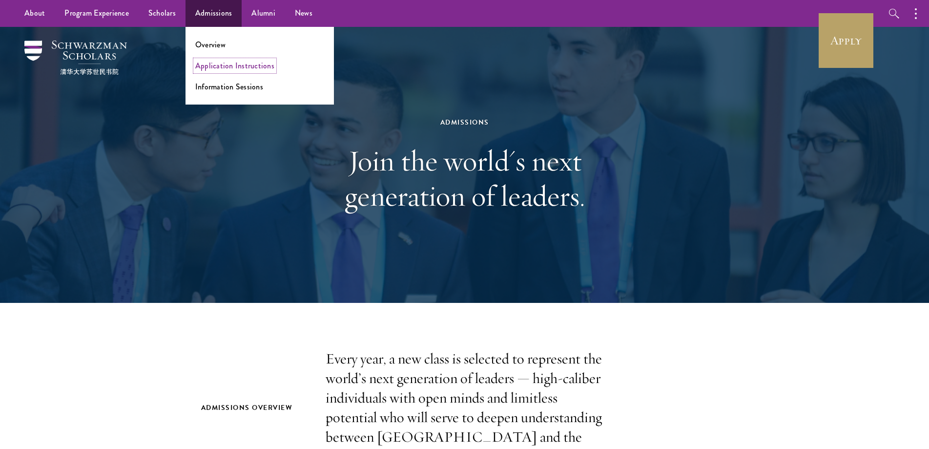
drag, startPoint x: 227, startPoint y: 68, endPoint x: 241, endPoint y: 71, distance: 14.5
click at [227, 68] on link "Application Instructions" at bounding box center [234, 65] width 79 height 11
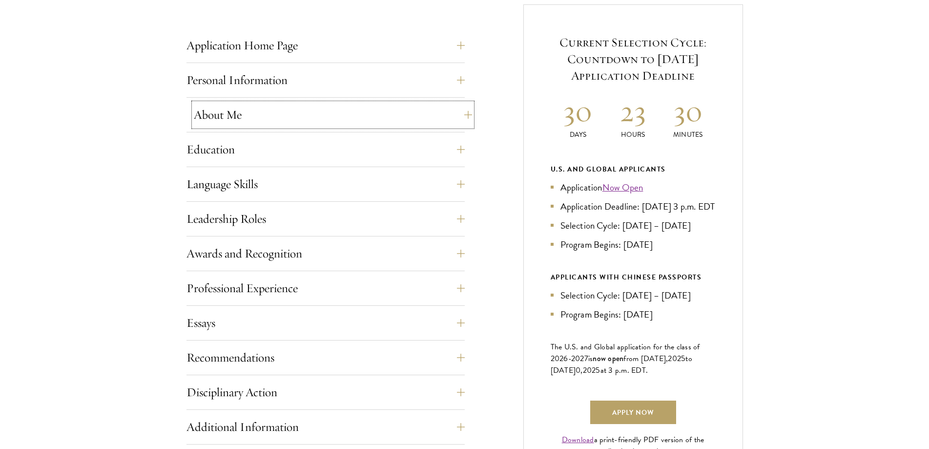
click at [364, 116] on button "About Me" at bounding box center [333, 114] width 278 height 23
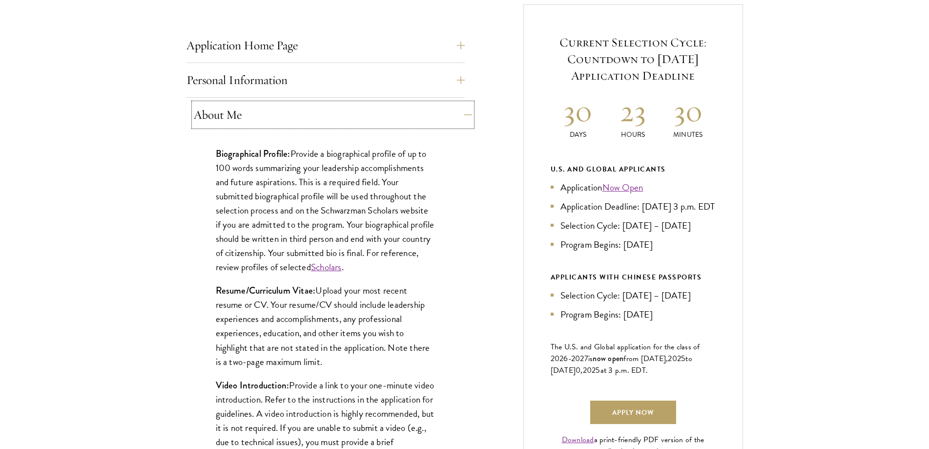
click at [364, 116] on button "About Me" at bounding box center [333, 114] width 278 height 23
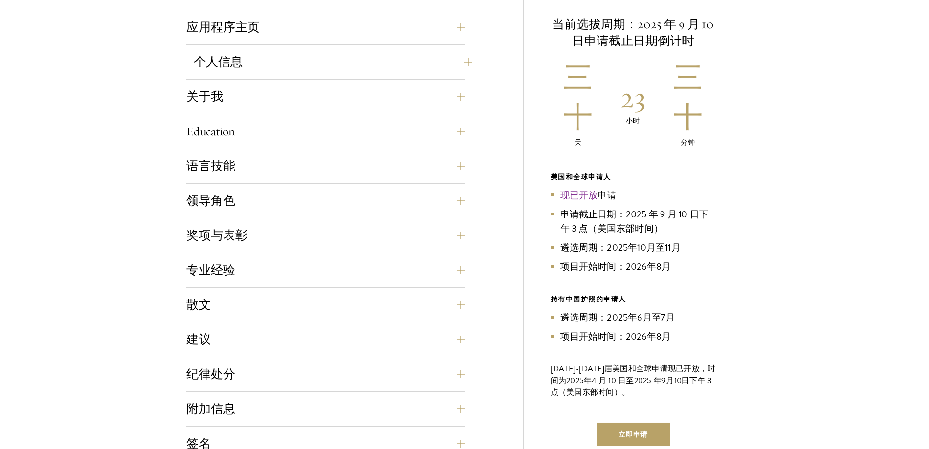
scroll to position [373, 0]
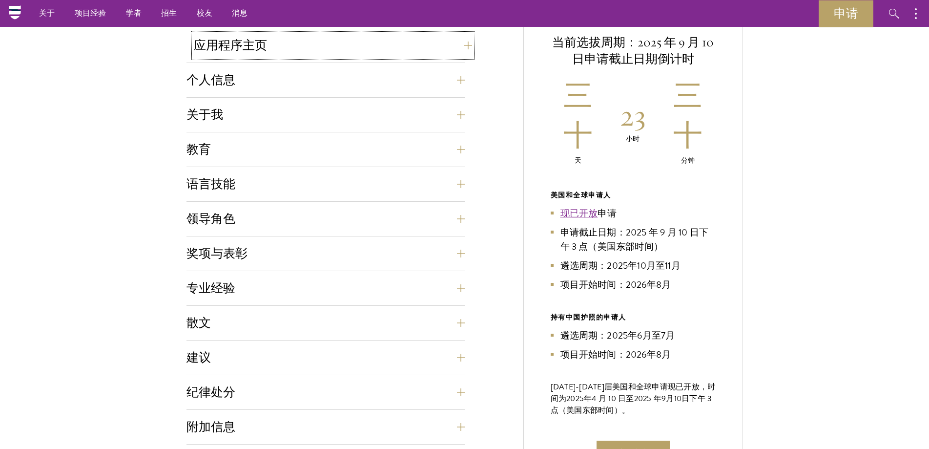
click at [269, 50] on button "应用程序主页" at bounding box center [333, 45] width 278 height 23
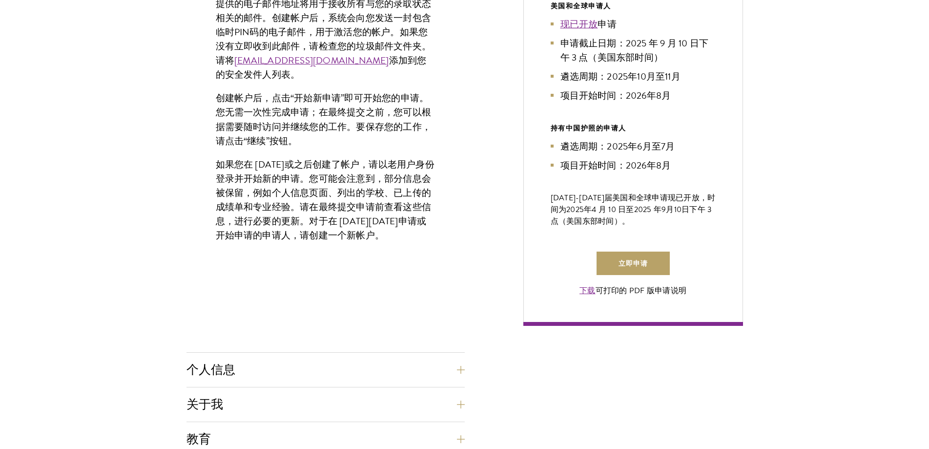
scroll to position [714, 0]
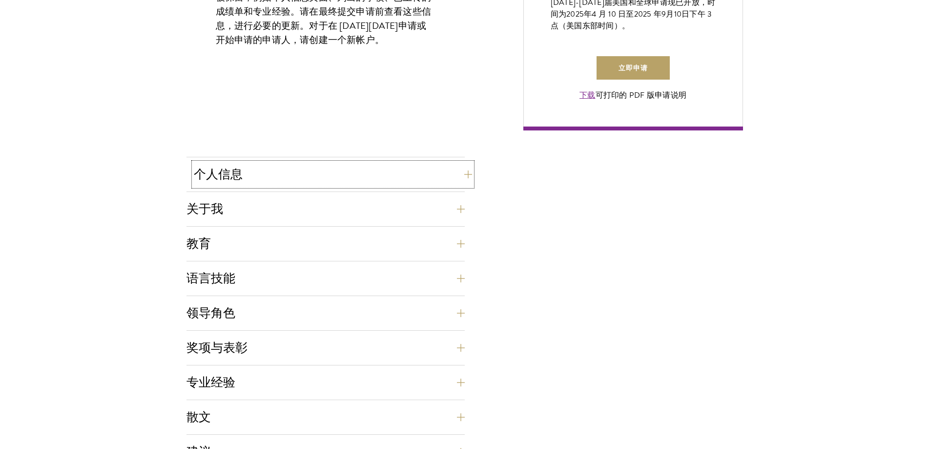
click at [301, 168] on button "个人信息" at bounding box center [333, 174] width 278 height 23
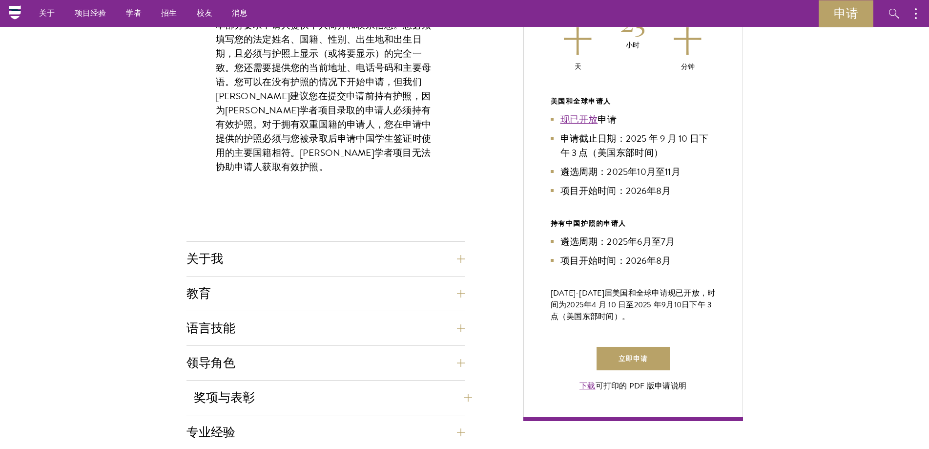
scroll to position [421, 0]
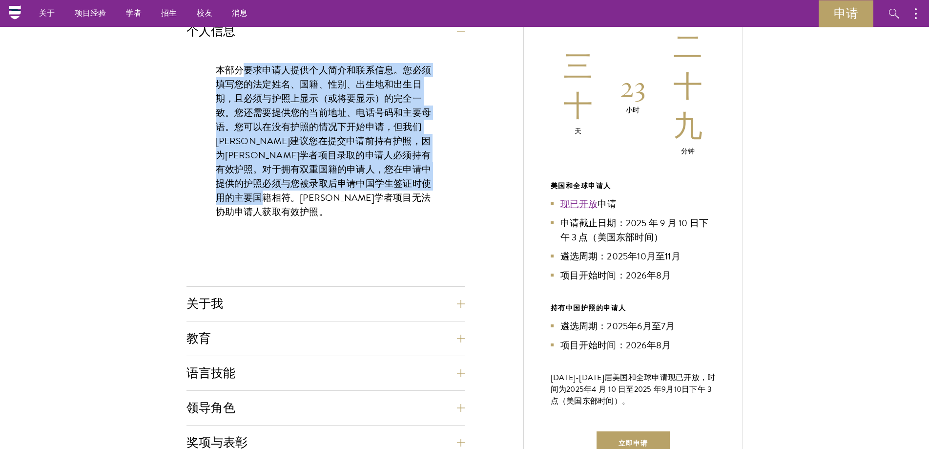
drag, startPoint x: 255, startPoint y: 67, endPoint x: 387, endPoint y: 196, distance: 184.0
click at [351, 192] on font "本部分要求申请人提供个人简介和联系信息。您必须填写您的法定姓名、国籍、性别、出生地和出生日期，且必须与护照上显示（或将要显示）的完全一致。您还需要提供您的当前…" at bounding box center [324, 141] width 216 height 156
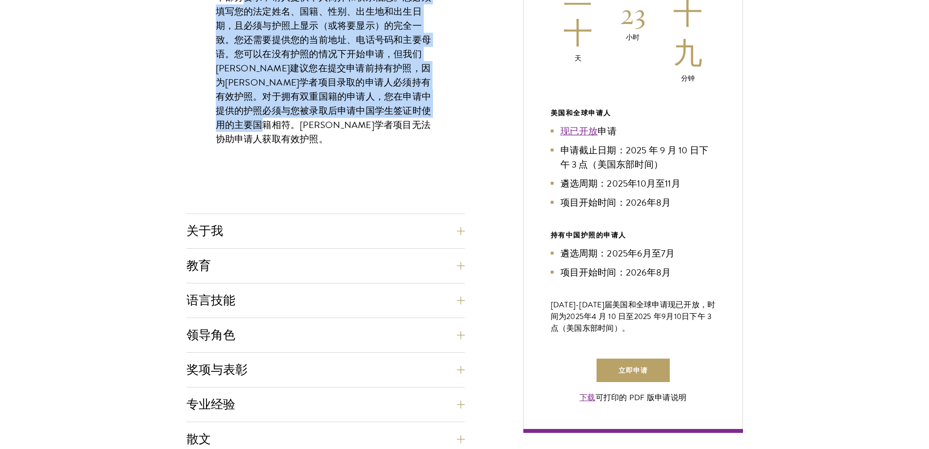
scroll to position [617, 0]
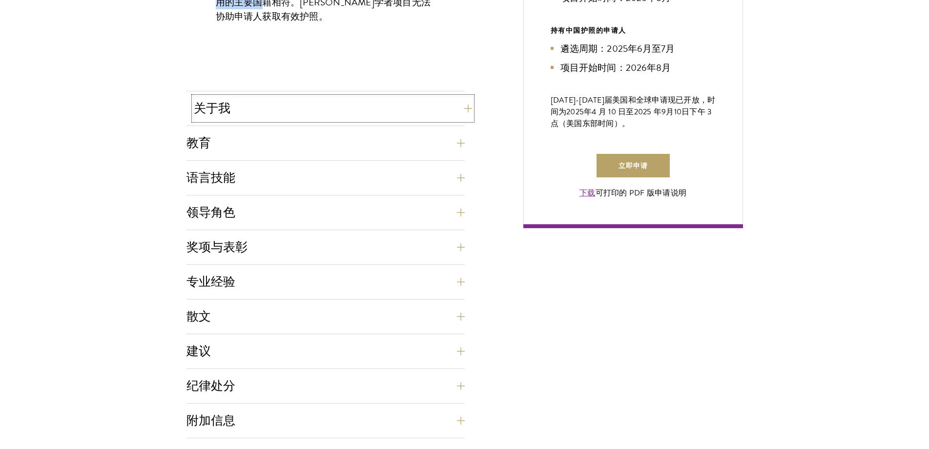
click at [343, 113] on button "关于我" at bounding box center [333, 108] width 278 height 23
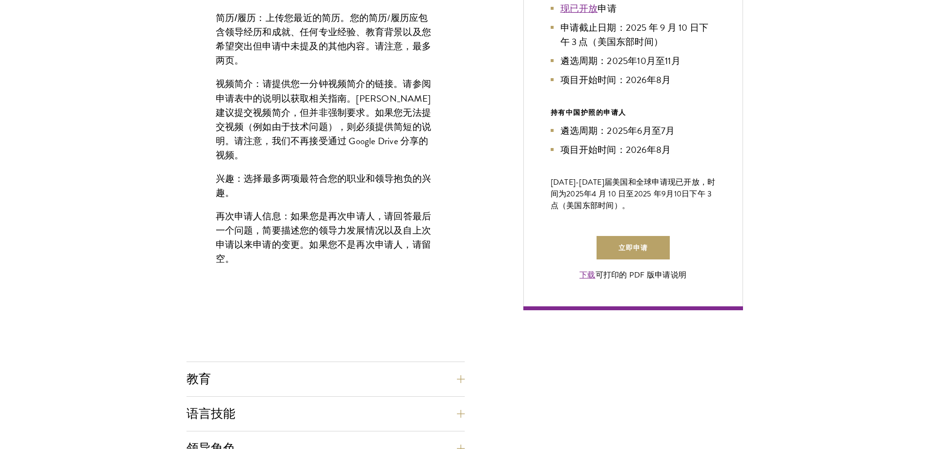
scroll to position [812, 0]
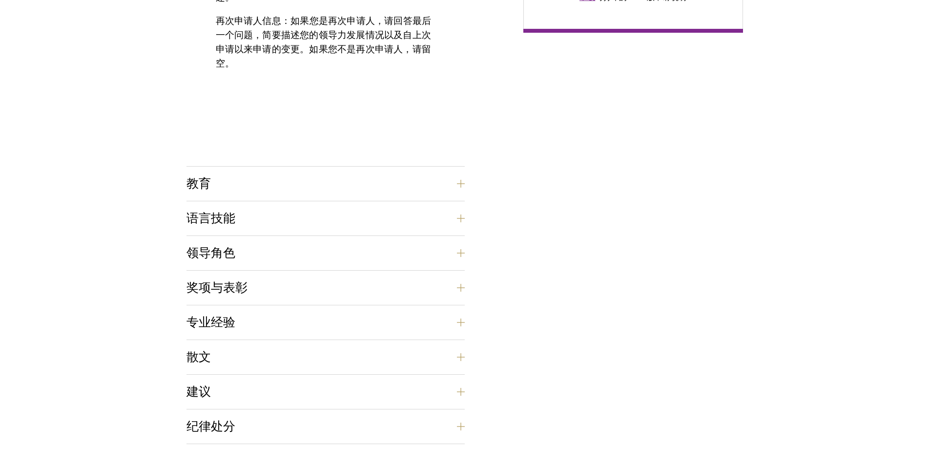
click at [409, 197] on div "教育 仅 列出 申请时已完成（或即将完成）的本科和研究生学位。请勿列出任何未获得学位的教育项目（例如短期学习、证书课程、出国留学等）。请在简历/履历中列出非学…" at bounding box center [326, 186] width 278 height 29
click at [421, 190] on button "教育" at bounding box center [333, 183] width 278 height 23
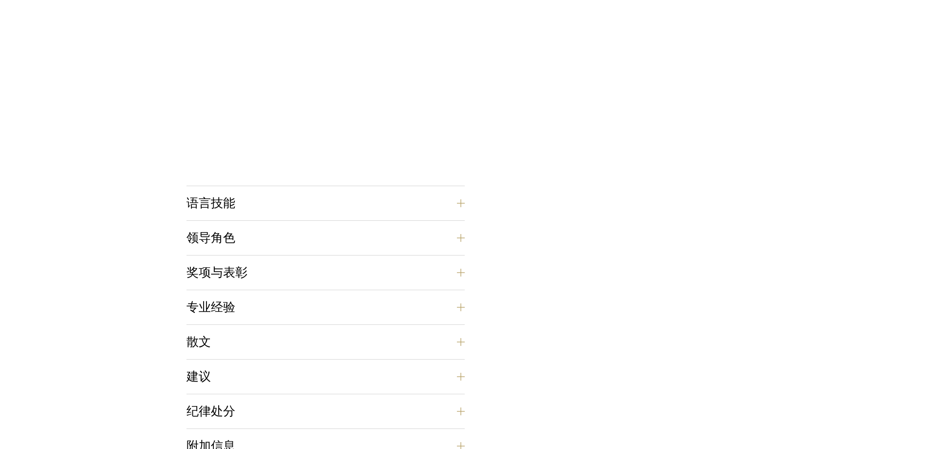
scroll to position [1593, 0]
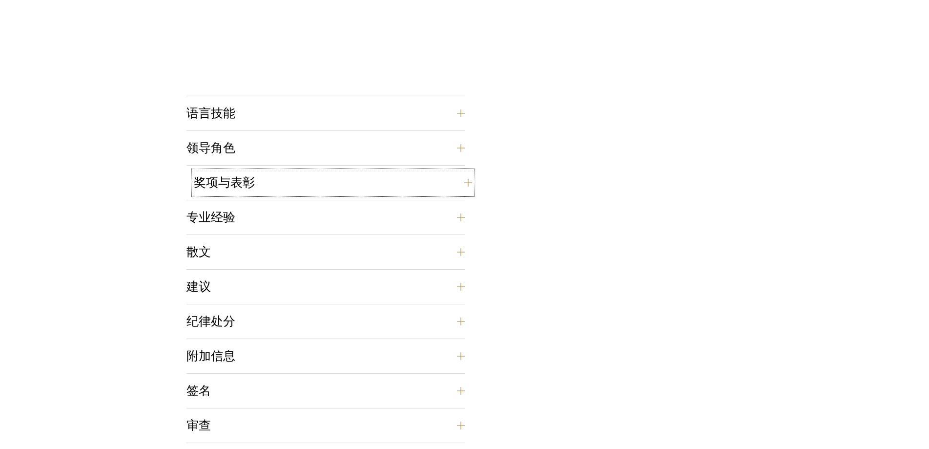
click at [416, 179] on button "奖项与表彰" at bounding box center [333, 182] width 278 height 23
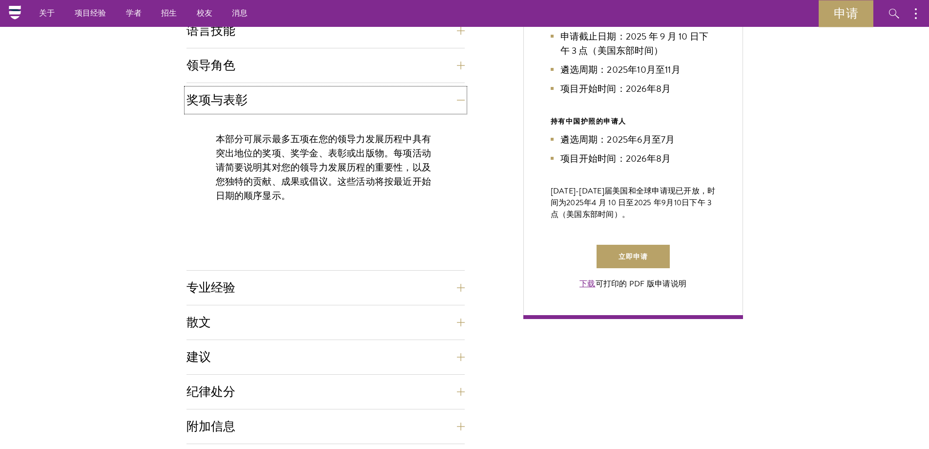
scroll to position [519, 0]
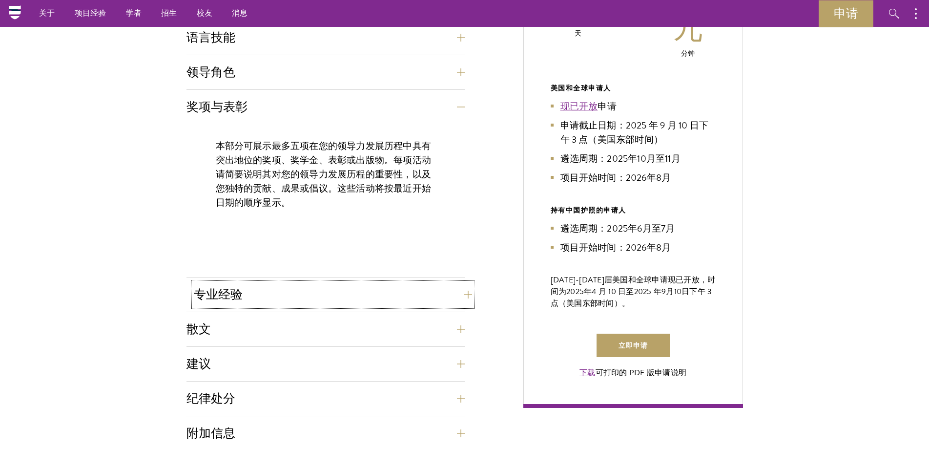
click at [431, 288] on button "专业经验" at bounding box center [333, 294] width 278 height 23
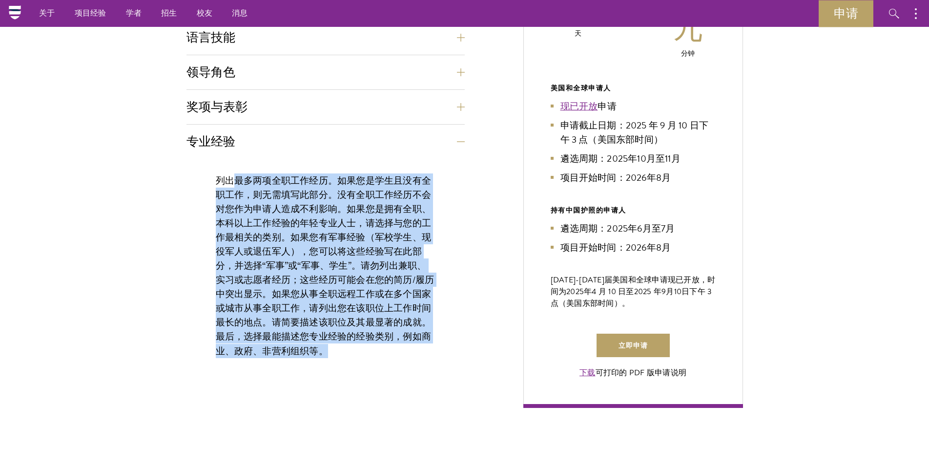
drag, startPoint x: 234, startPoint y: 178, endPoint x: 368, endPoint y: 353, distance: 220.4
click at [368, 353] on p "列出最多两项全职工作经历。如果您是学生且没有全职工作，则无需填写此部分。没有全职工作经历不会对您作为申请人造成不利影响。如果您是拥有全职、本科以上工作经验的年…" at bounding box center [326, 265] width 220 height 185
click at [350, 355] on p "列出最多两项全职工作经历。如果您是学生且没有全职工作，则无需填写此部分。没有全职工作经历不会对您作为申请人造成不利影响。如果您是拥有全职、本科以上工作经验的年…" at bounding box center [326, 265] width 220 height 185
drag, startPoint x: 358, startPoint y: 354, endPoint x: 201, endPoint y: 172, distance: 239.9
click at [201, 172] on div "列出最多两项全职工作经历。如果您是学生且没有全职工作，则无需填写此部分。没有全职工作经历不会对您作为申请人造成不利影响。如果您是拥有全职、本科以上工作经验的年…" at bounding box center [326, 271] width 278 height 224
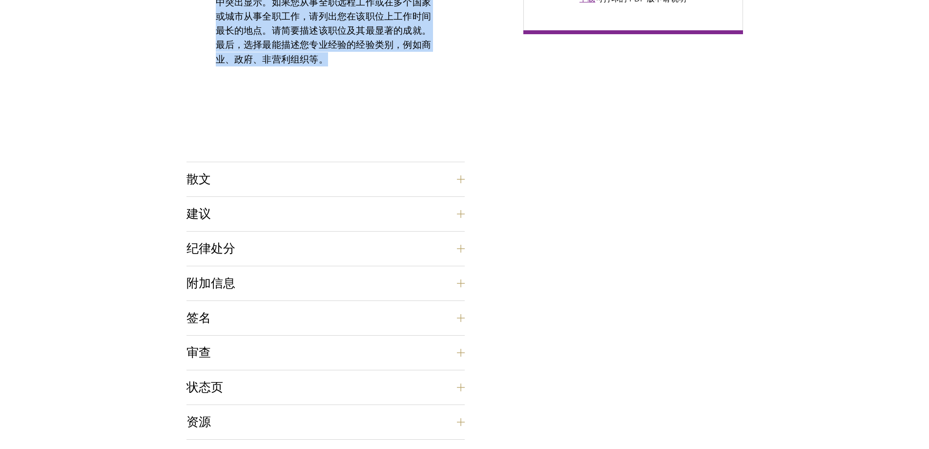
scroll to position [812, 0]
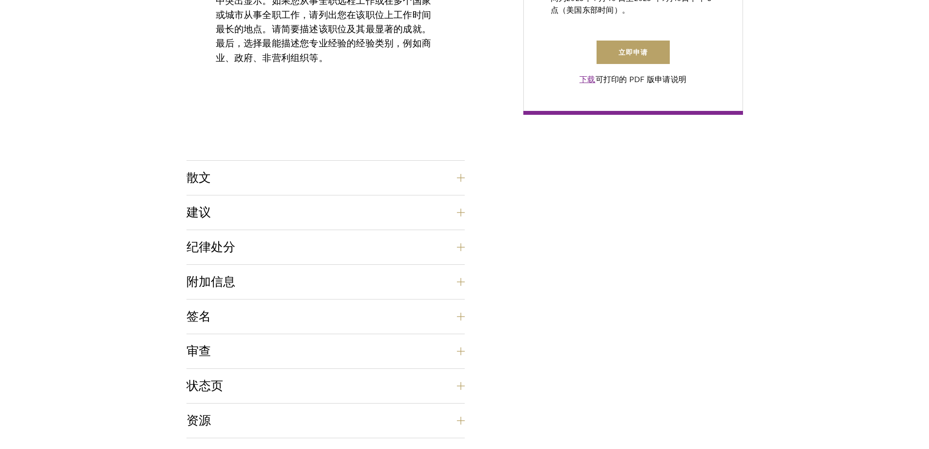
click at [334, 192] on div "散文 每位申请人需提交两篇论文和两篇简答题。两篇必需论文分别是领导力论文（750 字）和目的[PERSON_NAME]（500 字）。论文是申请的重要组成部分…" at bounding box center [326, 180] width 278 height 29
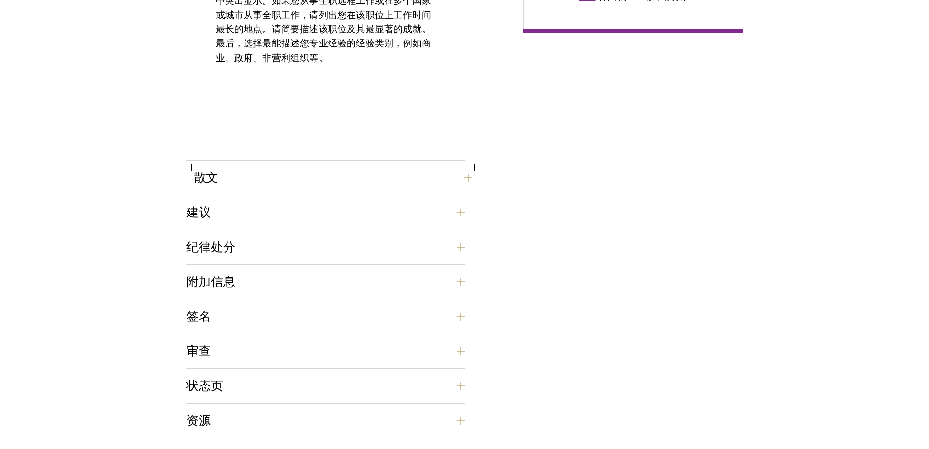
click at [336, 179] on button "散文" at bounding box center [333, 177] width 278 height 23
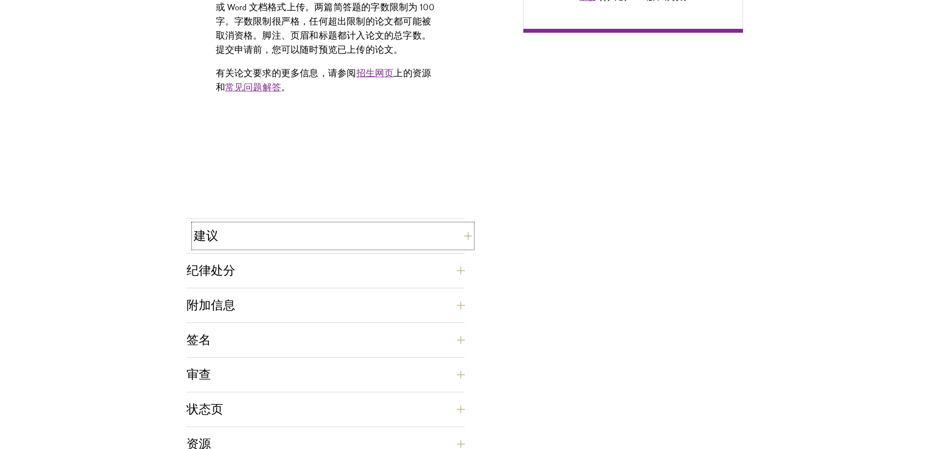
click at [347, 230] on button "建议" at bounding box center [333, 235] width 278 height 23
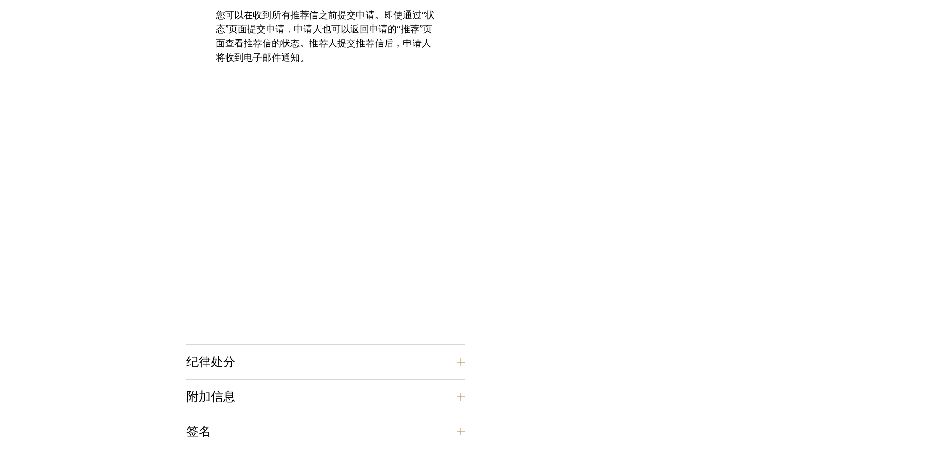
scroll to position [1300, 0]
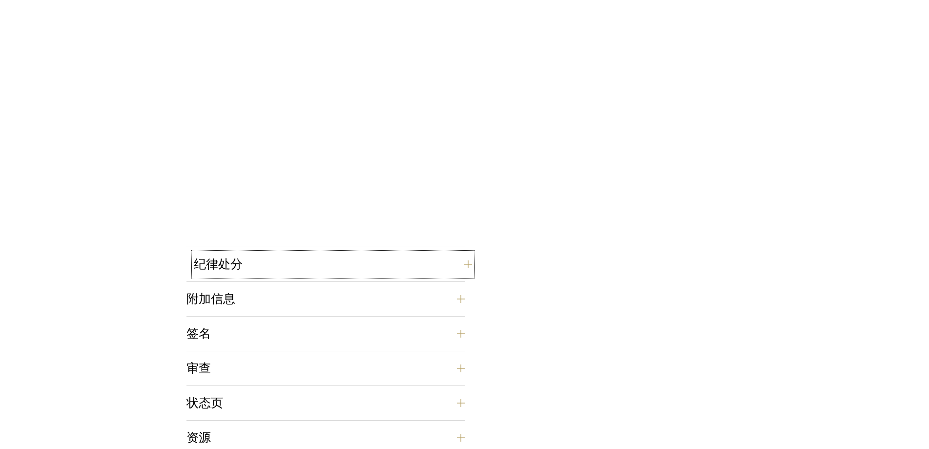
click at [322, 255] on button "纪律处分" at bounding box center [333, 263] width 278 height 23
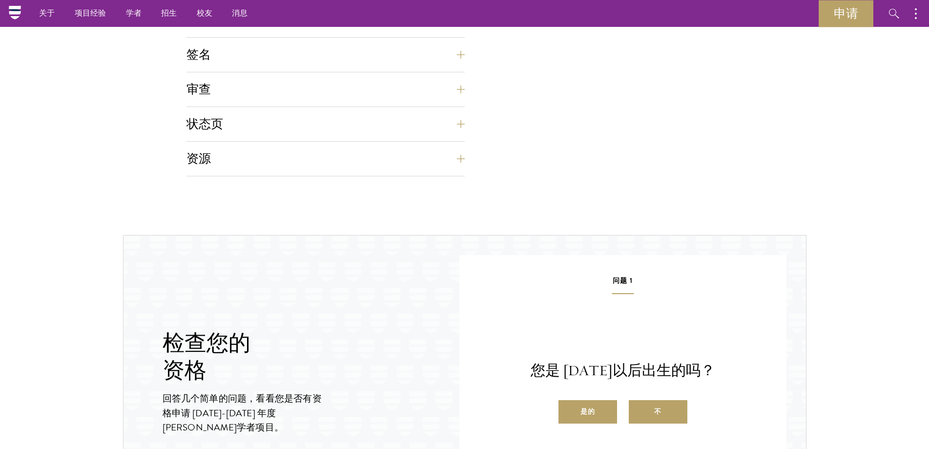
scroll to position [763, 0]
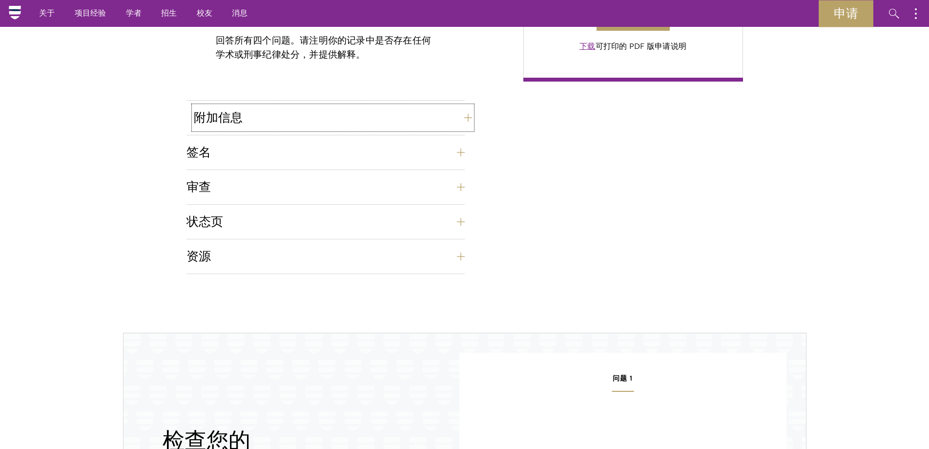
click at [311, 119] on button "附加信息" at bounding box center [333, 117] width 278 height 23
